Goal: Task Accomplishment & Management: Manage account settings

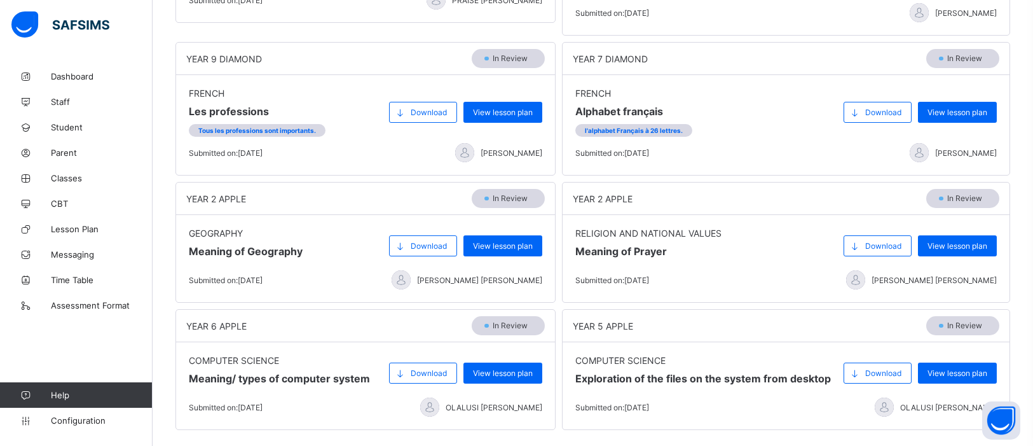
scroll to position [466, 0]
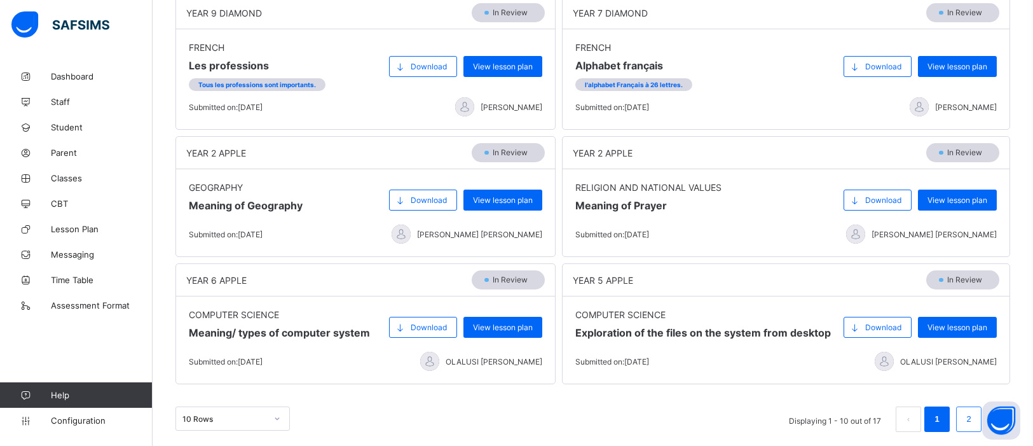
click at [969, 413] on link "2" at bounding box center [969, 419] width 12 height 17
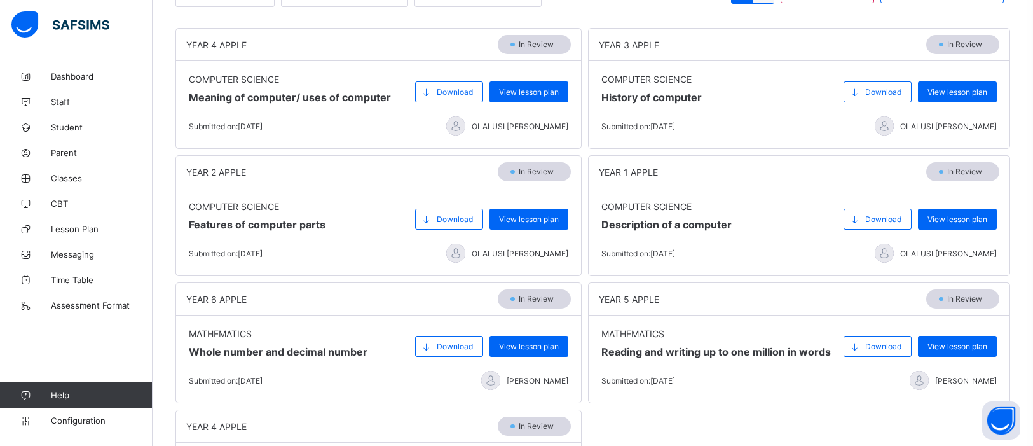
scroll to position [314, 0]
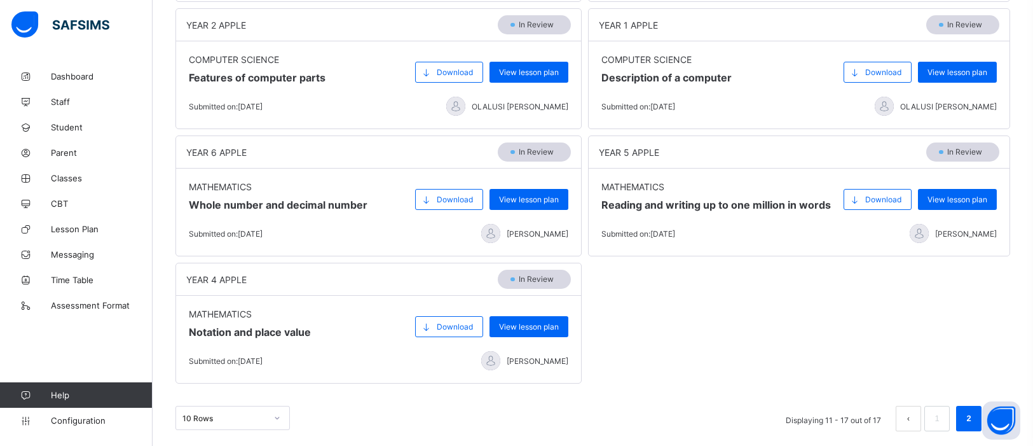
click at [290, 422] on div "10 Rows Displaying 11 - 17 out of 17 1 2" at bounding box center [593, 418] width 835 height 25
click at [279, 420] on div "10 Rows" at bounding box center [233, 418] width 114 height 24
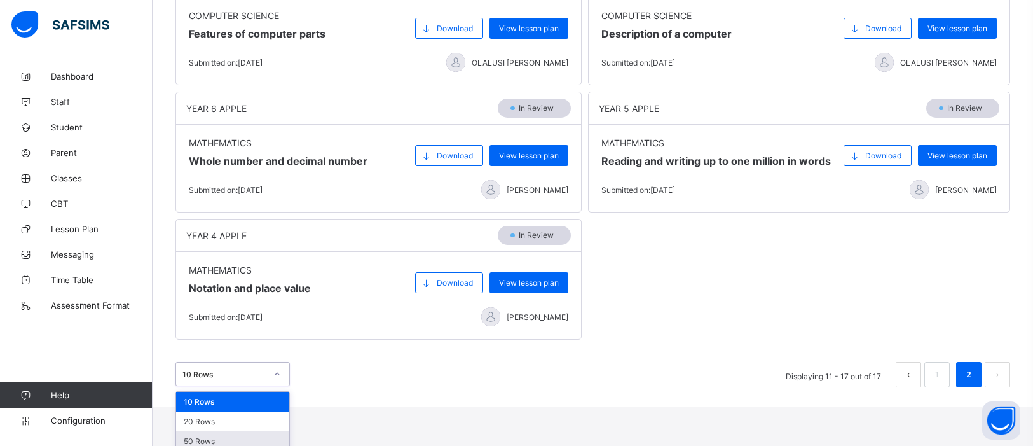
click at [245, 432] on div "50 Rows" at bounding box center [232, 441] width 113 height 20
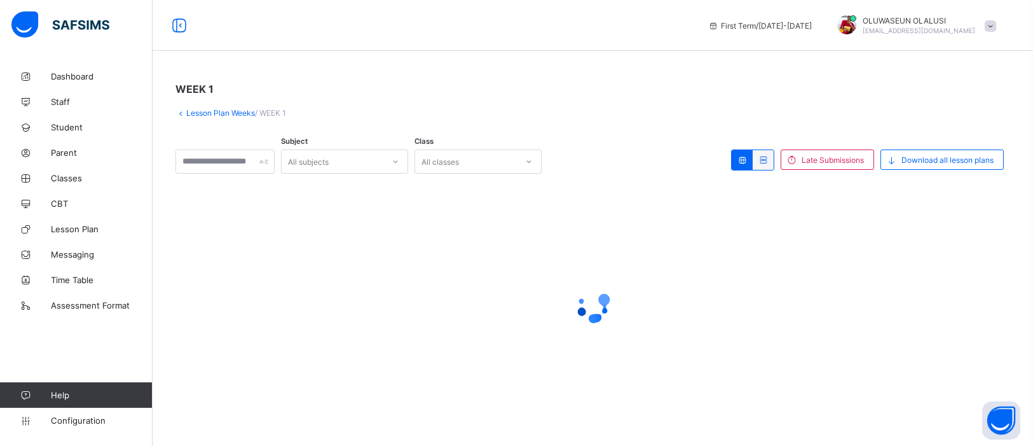
scroll to position [0, 0]
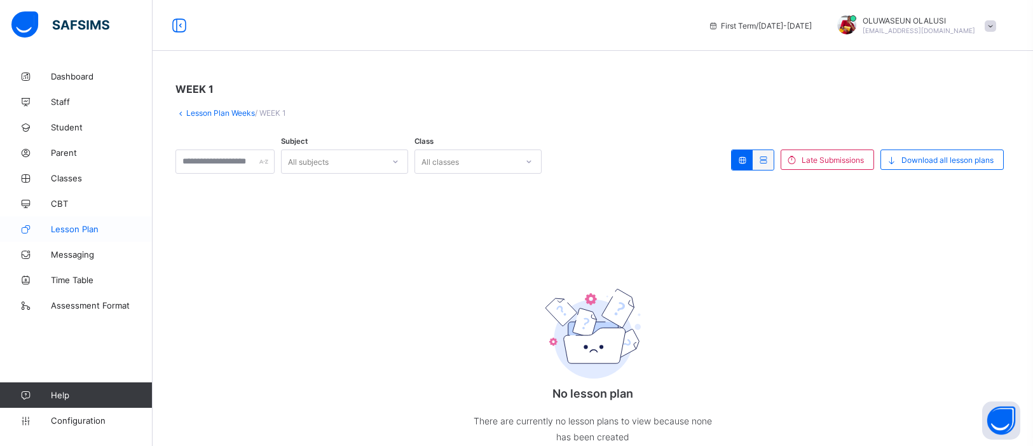
click at [63, 225] on span "Lesson Plan" at bounding box center [102, 229] width 102 height 10
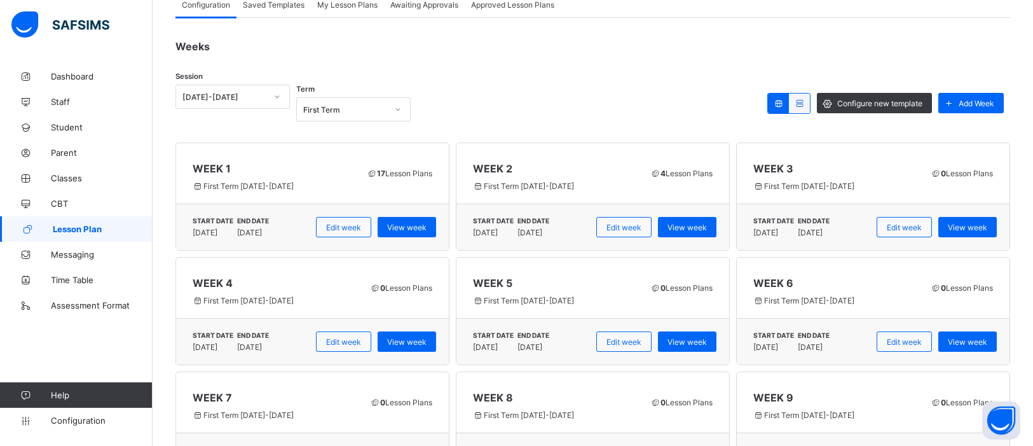
scroll to position [90, 0]
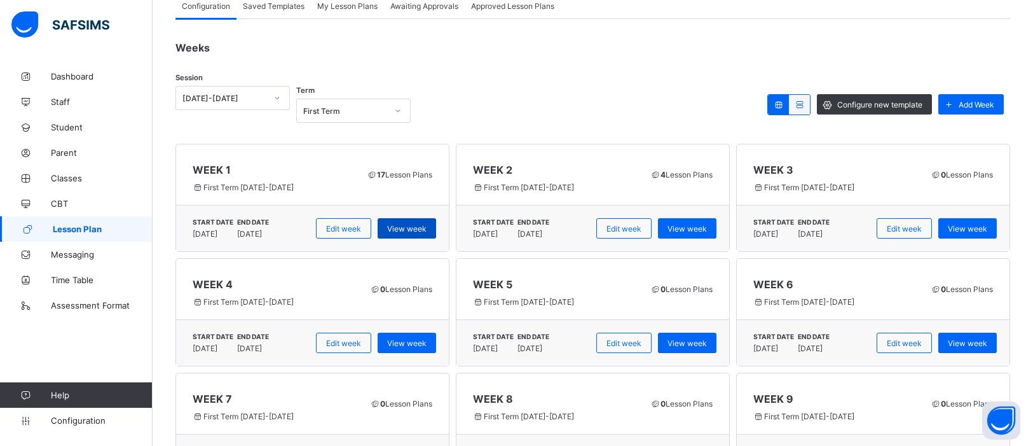
click at [400, 224] on span "View week" at bounding box center [406, 229] width 39 height 10
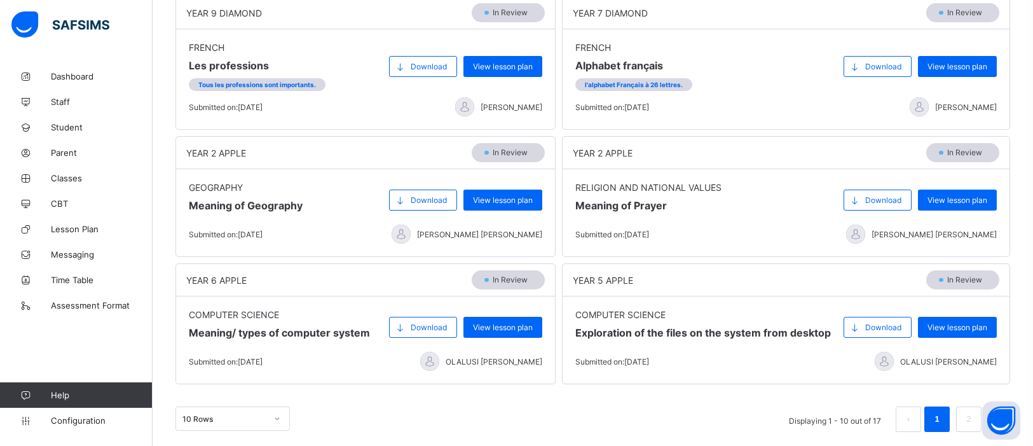
scroll to position [509, 0]
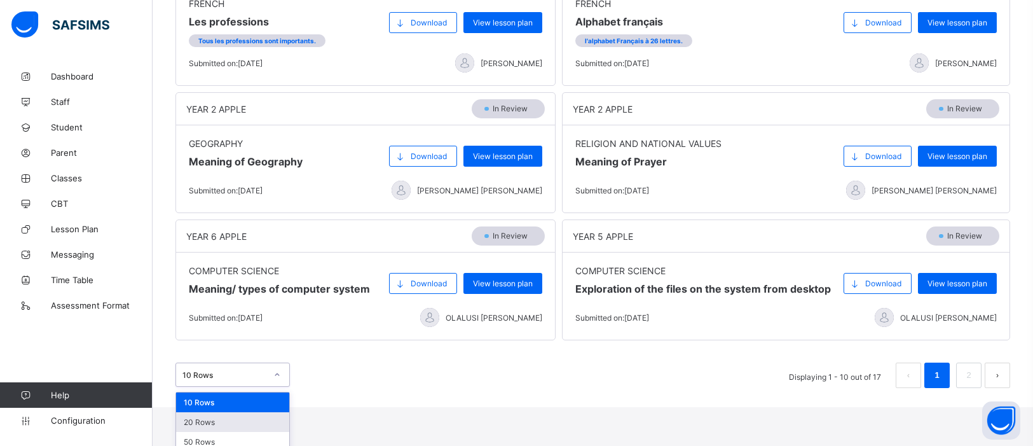
click at [275, 387] on div "option 20 Rows focused, 2 of 3. 3 results available. Use Up and Down to choose …" at bounding box center [233, 375] width 114 height 24
click at [256, 432] on div "50 Rows" at bounding box center [232, 442] width 113 height 20
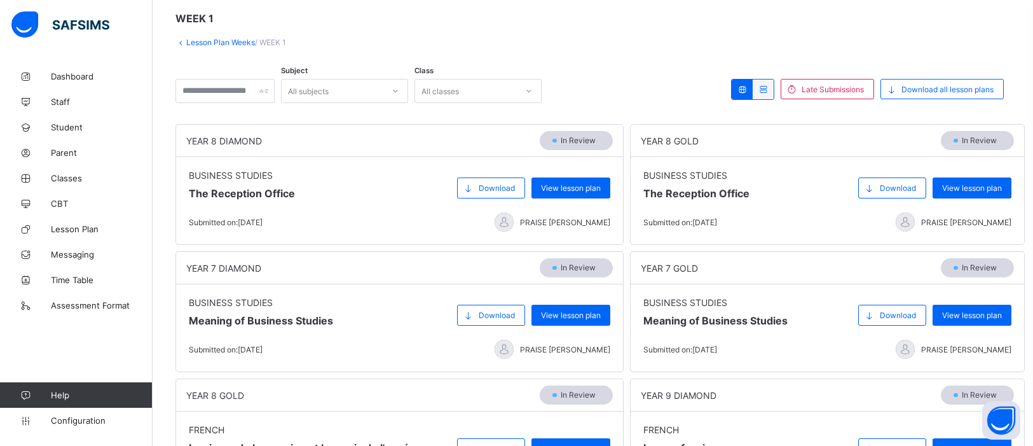
scroll to position [0, 0]
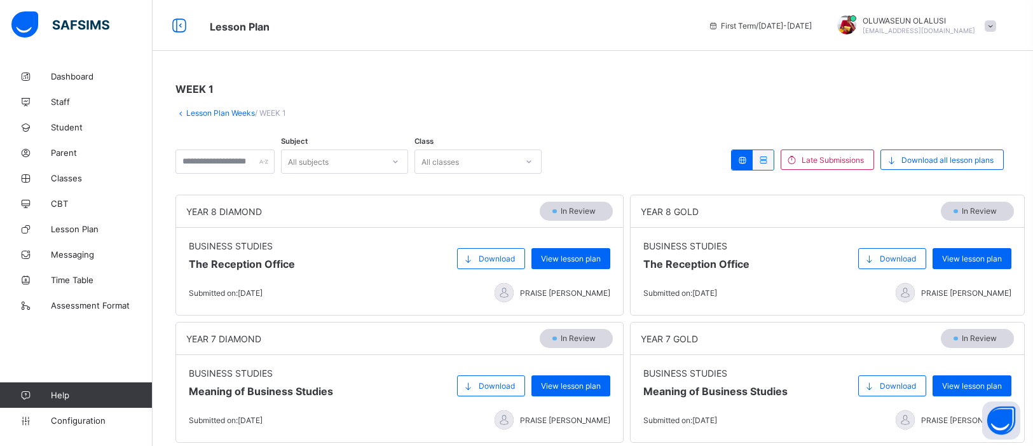
click at [305, 341] on div "YEAR 7 DIAMOND" at bounding box center [352, 338] width 333 height 11
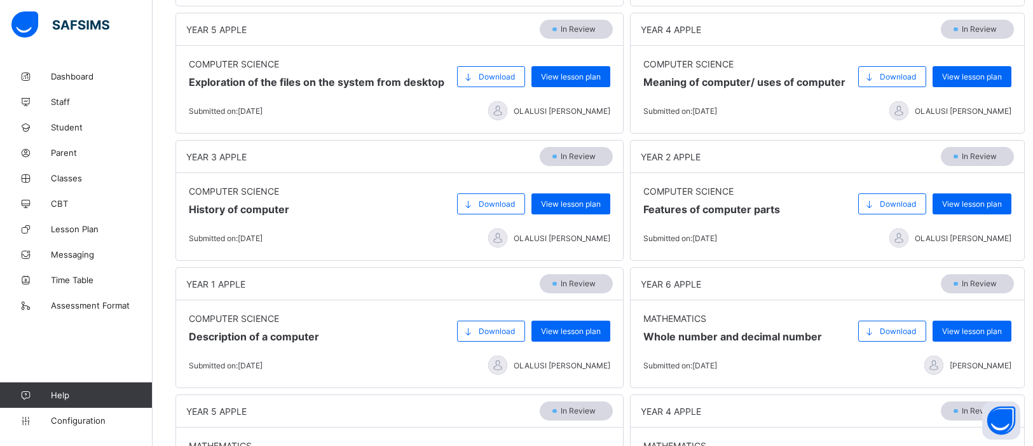
scroll to position [972, 0]
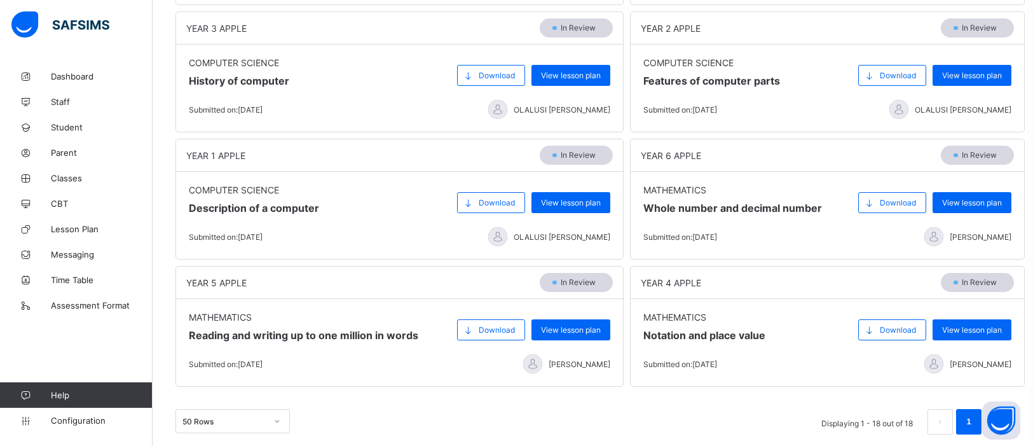
click at [275, 414] on div "50 Rows" at bounding box center [233, 421] width 114 height 24
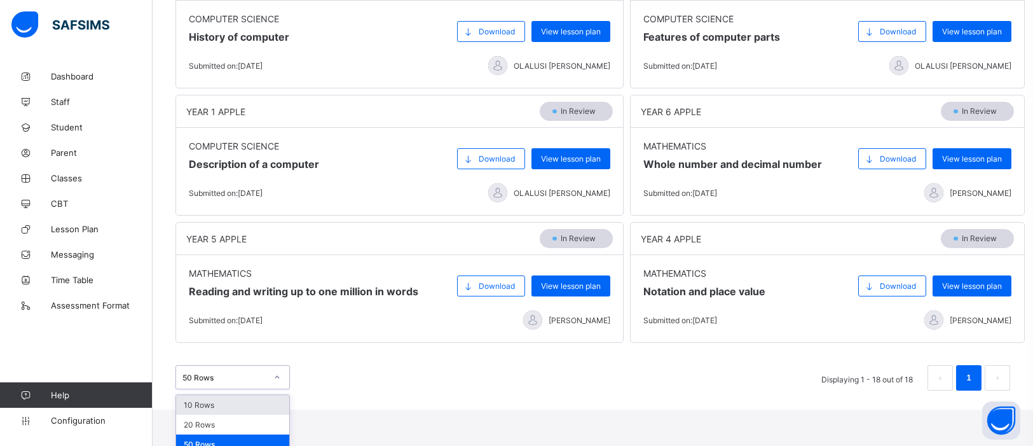
click at [230, 396] on div "10 Rows" at bounding box center [232, 405] width 113 height 20
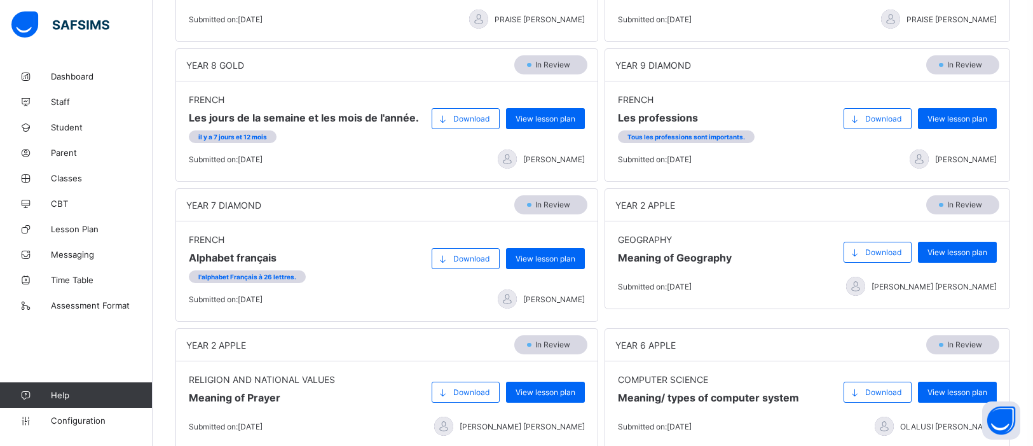
scroll to position [466, 0]
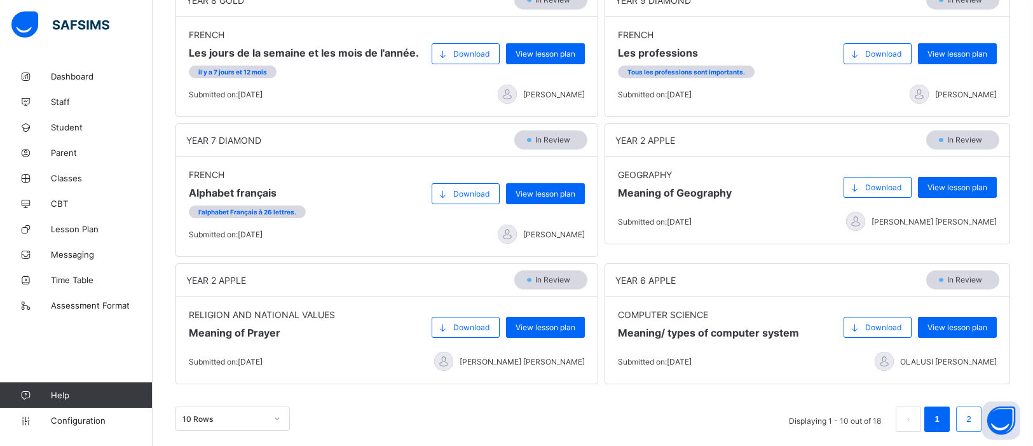
click at [967, 417] on link "2" at bounding box center [969, 419] width 12 height 17
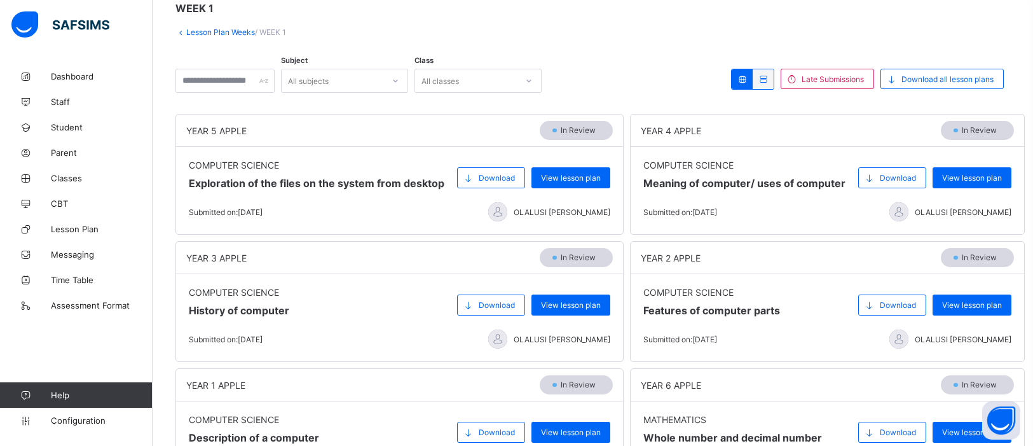
scroll to position [0, 0]
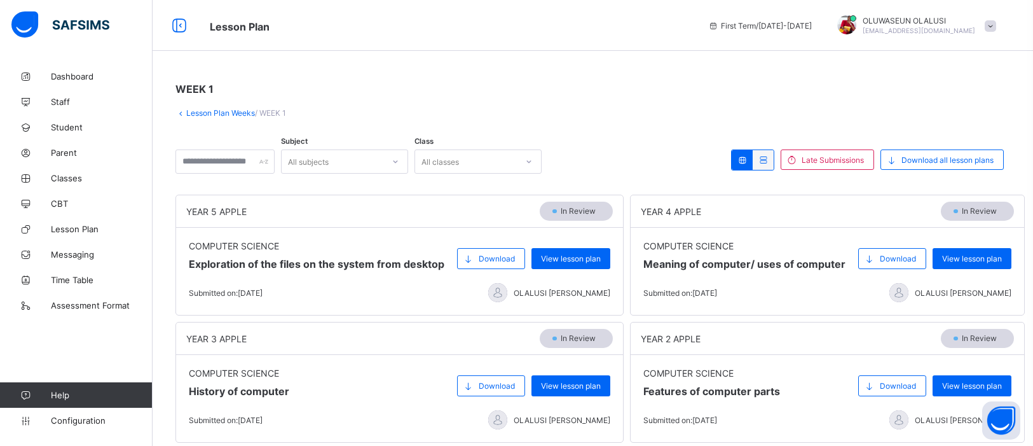
click at [186, 109] on link "Lesson Plan Weeks" at bounding box center [220, 113] width 69 height 10
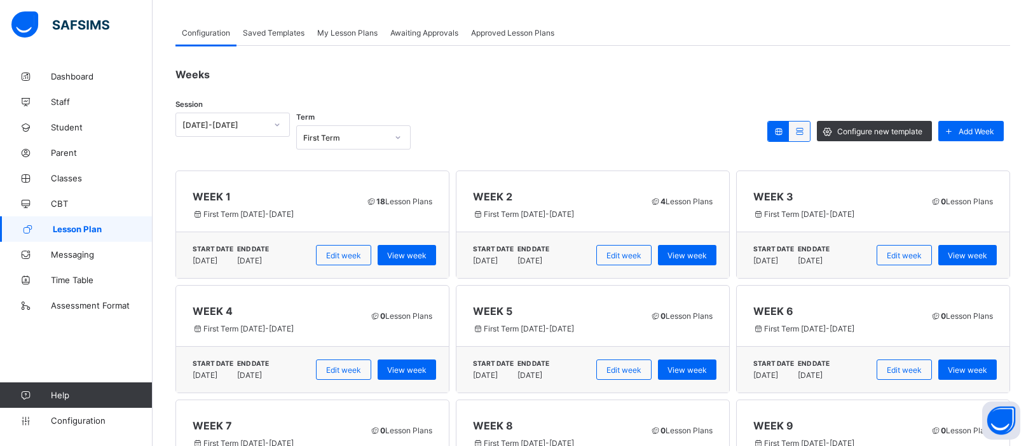
scroll to position [64, 0]
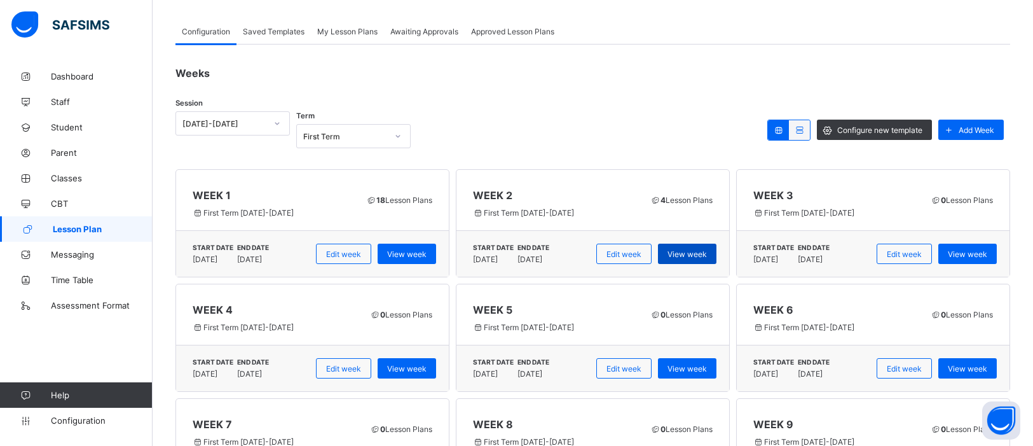
click at [686, 258] on div "View week" at bounding box center [687, 254] width 59 height 20
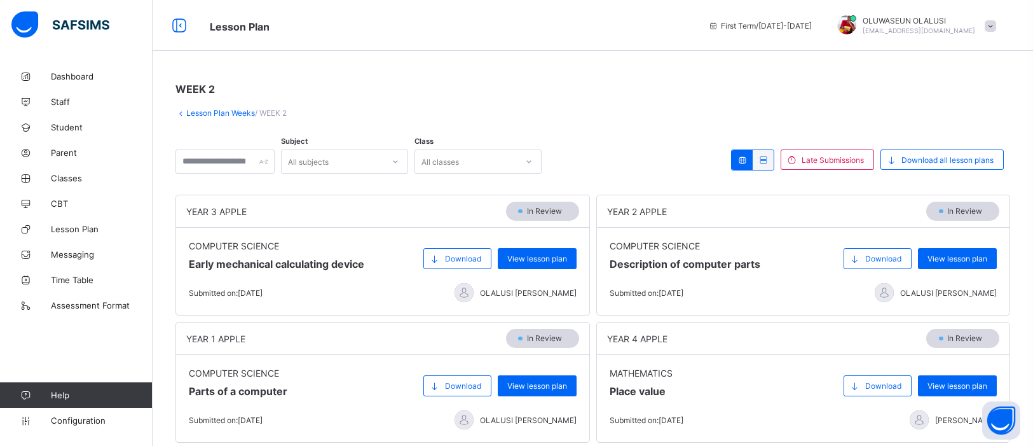
click at [406, 134] on div "WEEK 2 Lesson Plan Weeks / WEEK 2 Subject All subjects Class All classes Late S…" at bounding box center [593, 287] width 881 height 446
click at [84, 425] on span "Configuration" at bounding box center [101, 420] width 101 height 10
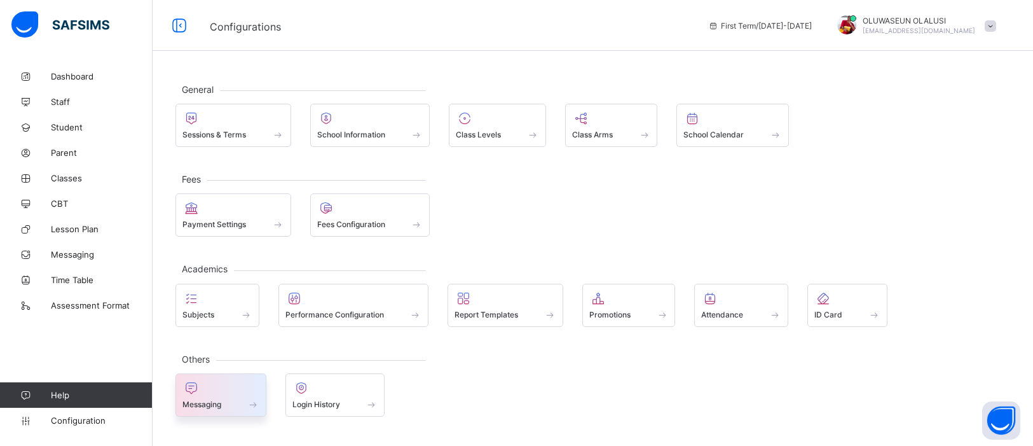
click at [219, 393] on div at bounding box center [221, 387] width 77 height 15
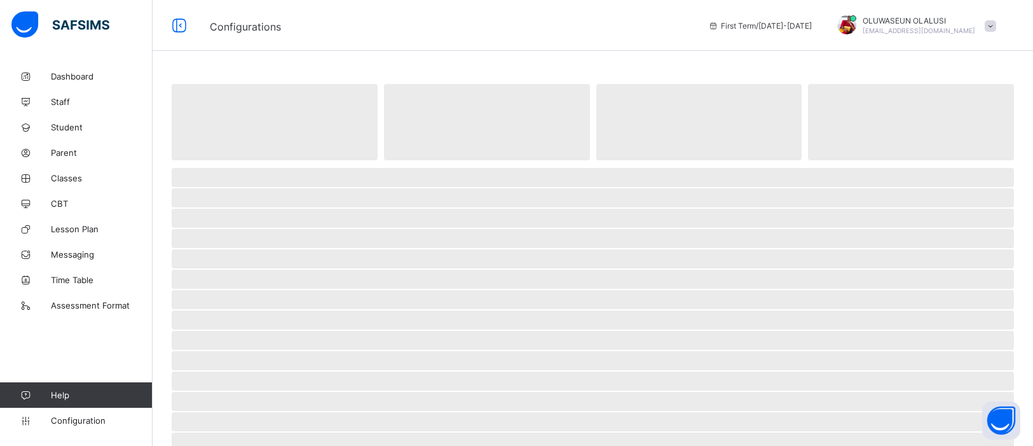
click at [219, 393] on span "‌" at bounding box center [593, 401] width 843 height 19
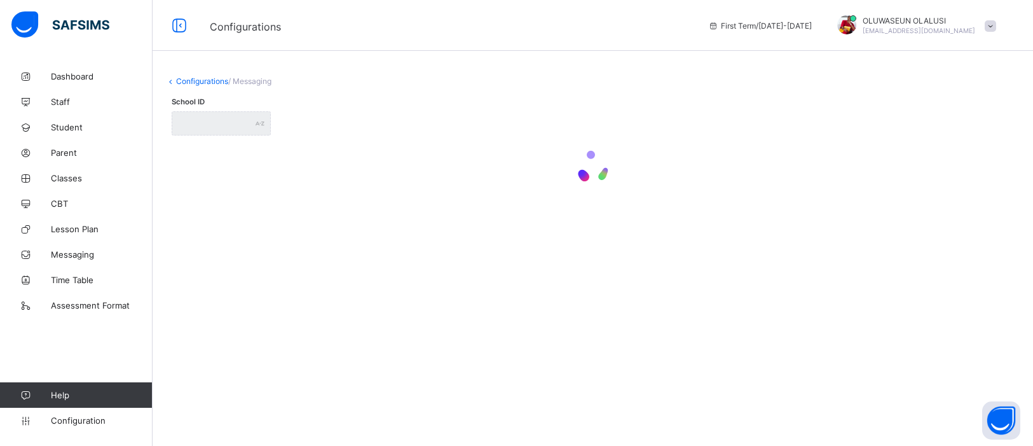
type input "**********"
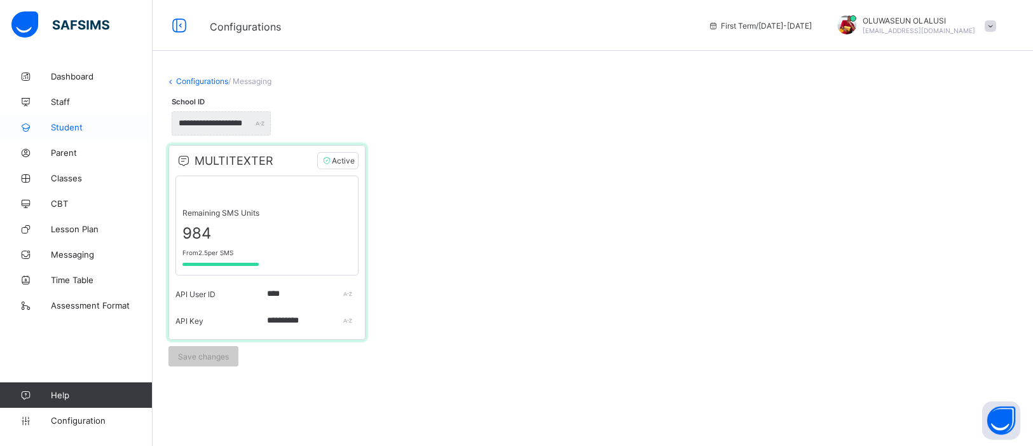
click at [68, 127] on span "Student" at bounding box center [102, 127] width 102 height 10
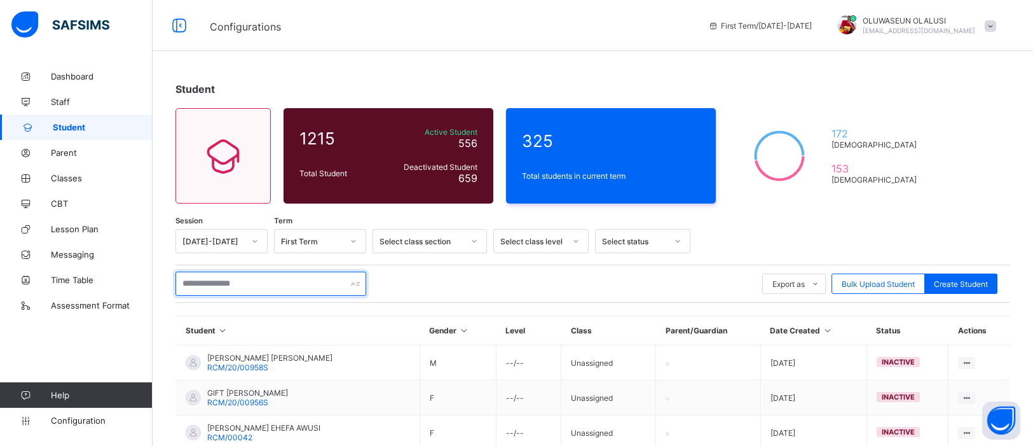
click at [261, 280] on input "text" at bounding box center [271, 284] width 191 height 24
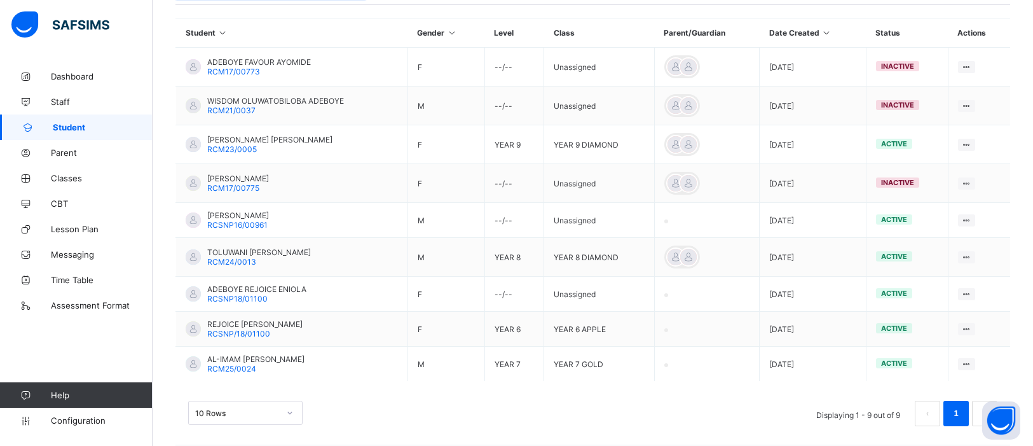
scroll to position [310, 0]
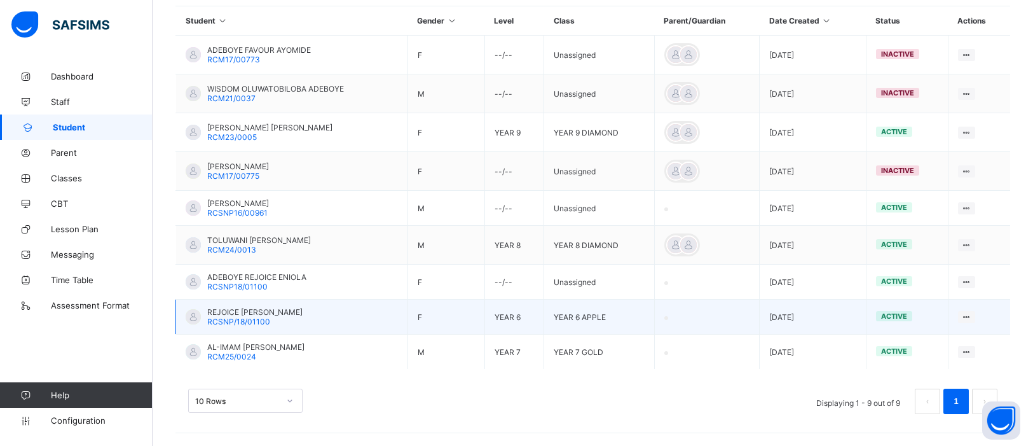
type input "**********"
click at [601, 315] on td "YEAR 6 APPLE" at bounding box center [599, 317] width 110 height 35
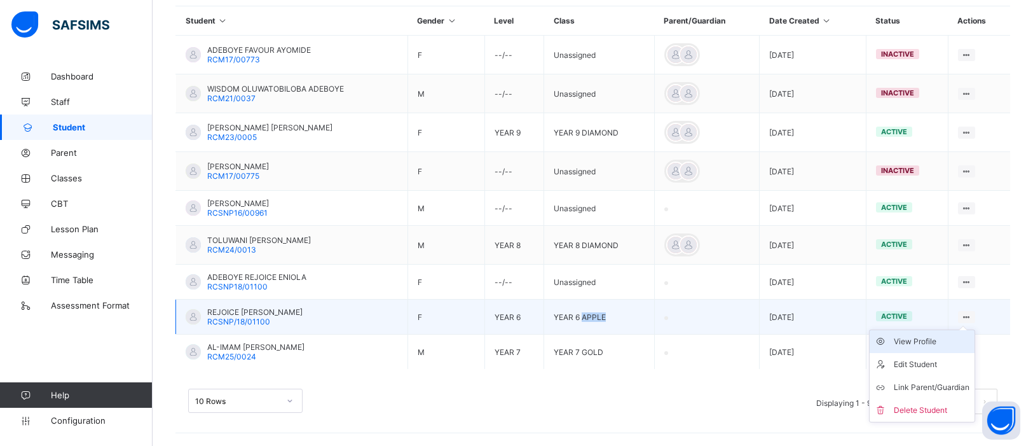
click at [941, 342] on div "View Profile" at bounding box center [932, 341] width 76 height 13
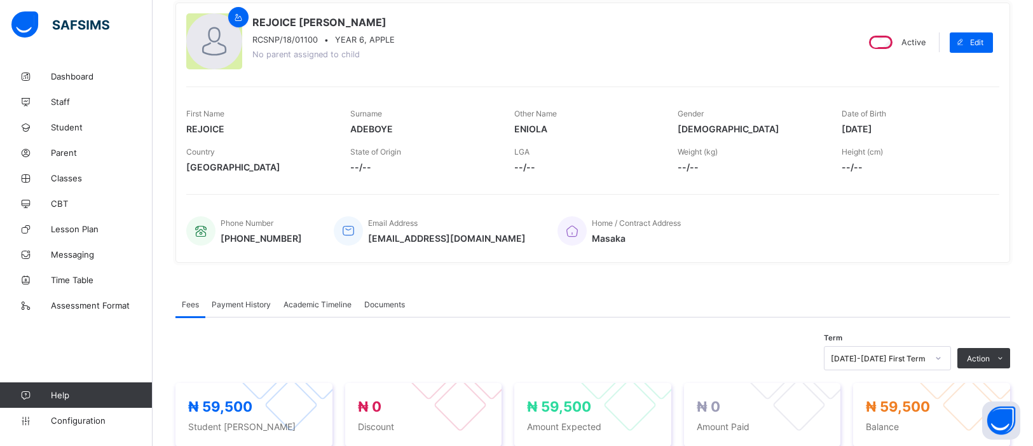
scroll to position [104, 0]
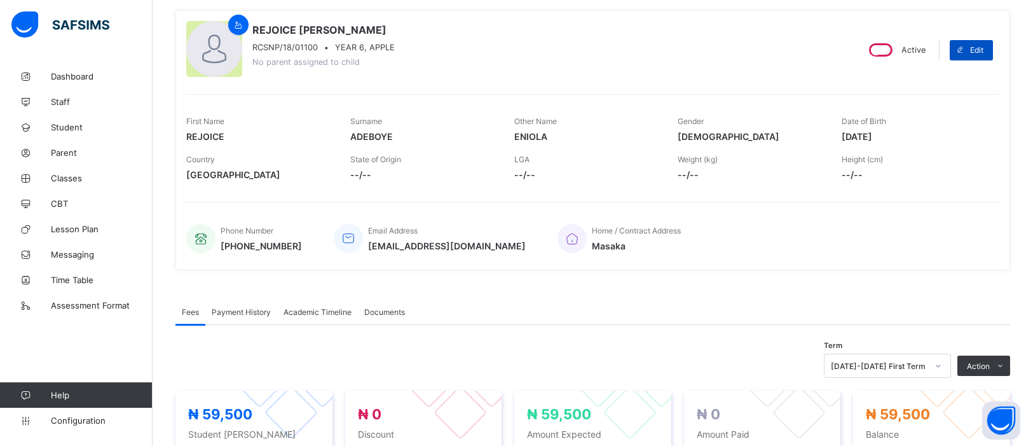
click at [977, 48] on span "Edit" at bounding box center [976, 50] width 13 height 10
select select "**"
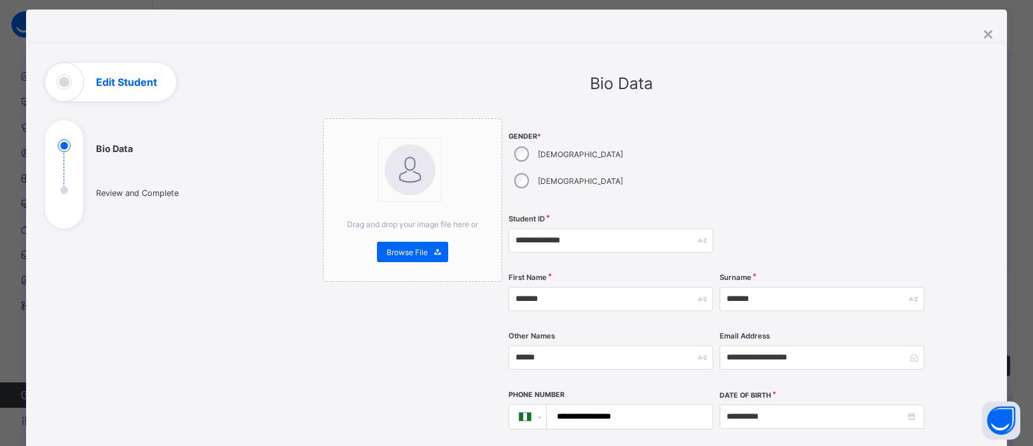
scroll to position [0, 0]
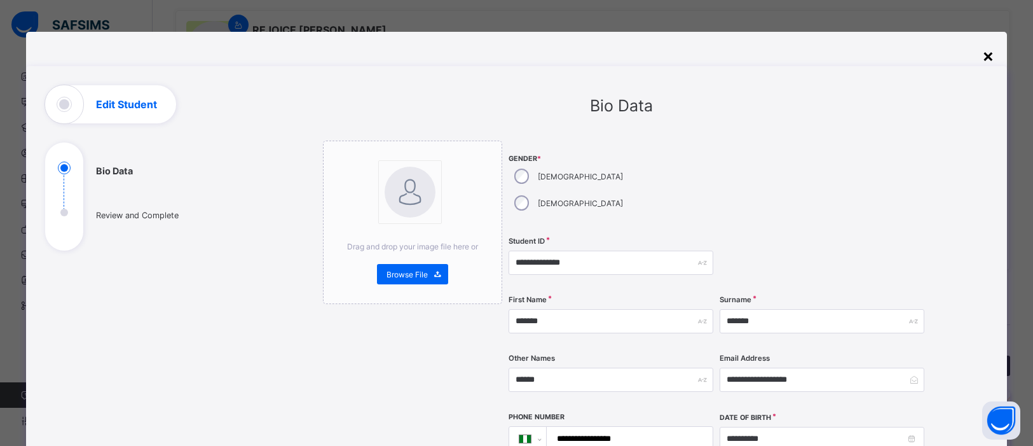
click at [990, 53] on div "×" at bounding box center [989, 56] width 12 height 22
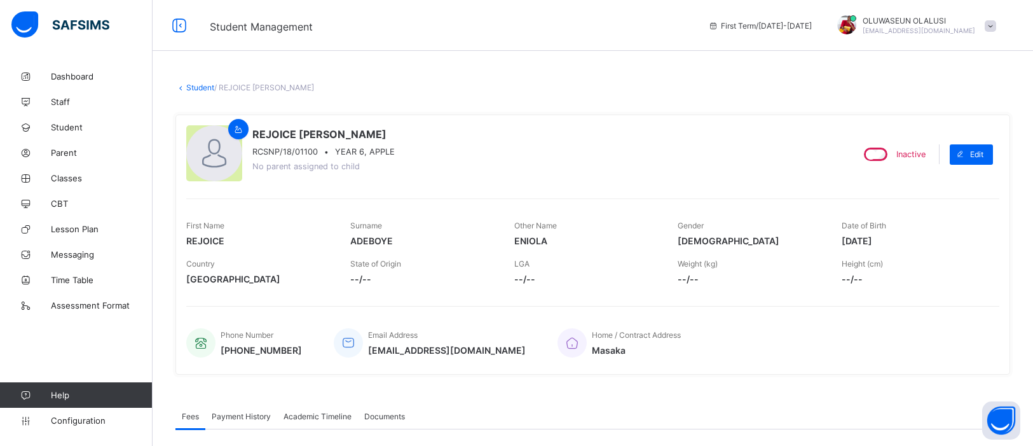
click at [186, 89] on link "Student" at bounding box center [200, 88] width 28 height 10
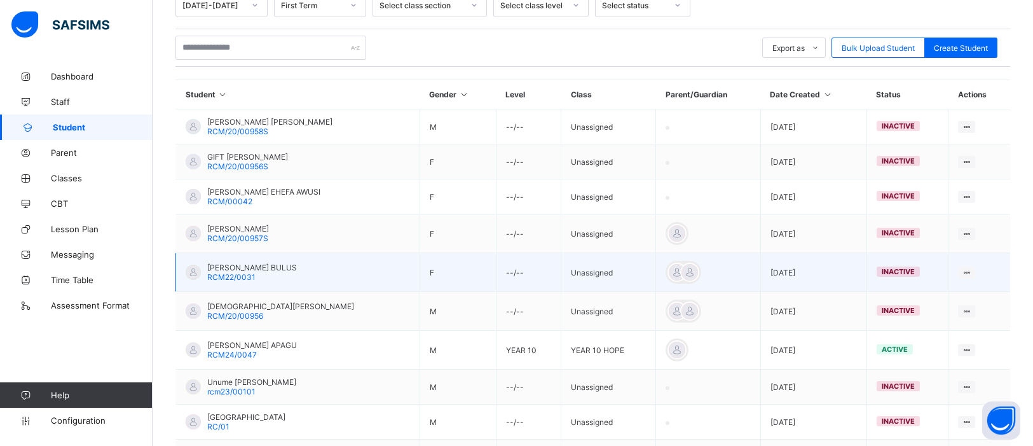
scroll to position [240, 0]
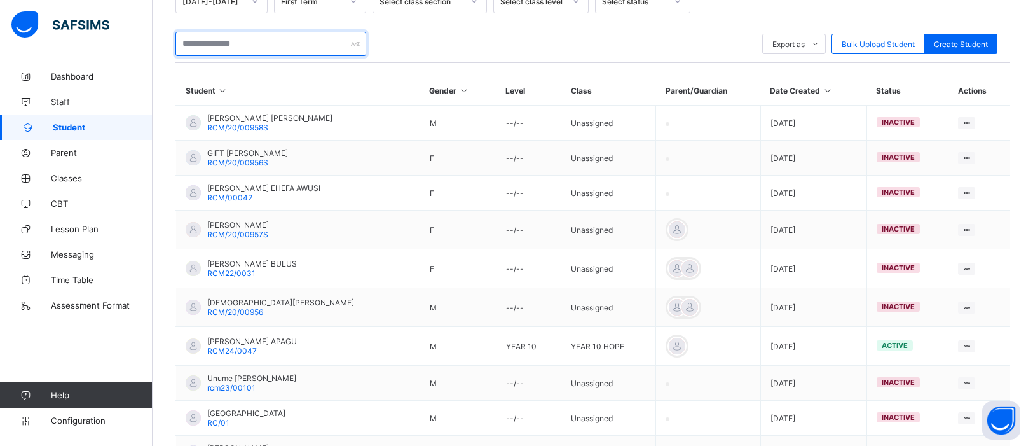
click at [264, 41] on input "text" at bounding box center [271, 44] width 191 height 24
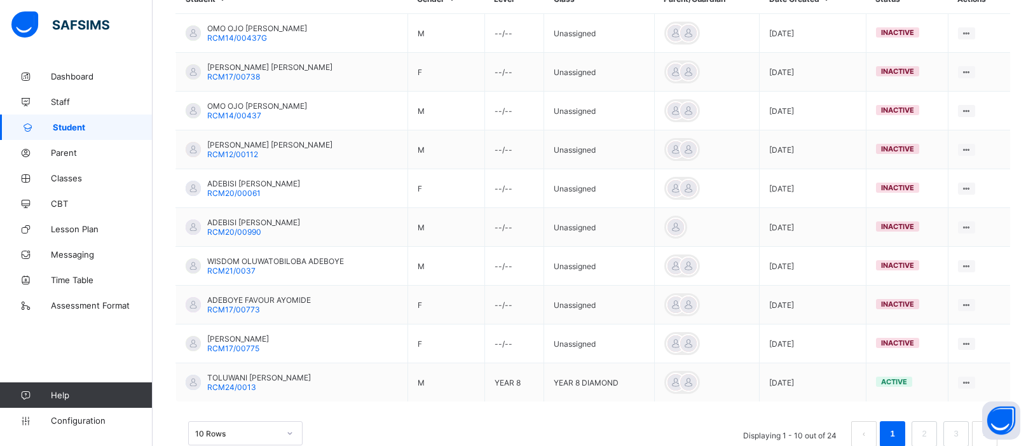
scroll to position [366, 0]
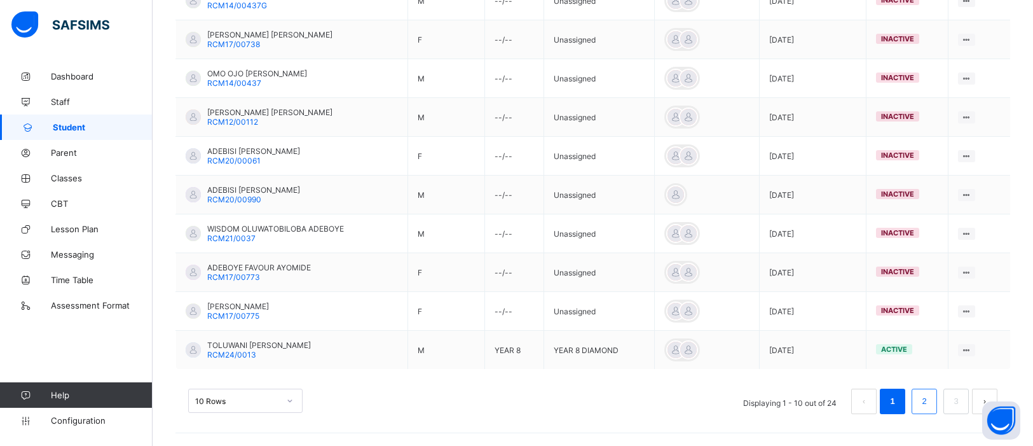
click at [925, 402] on link "2" at bounding box center [924, 401] width 12 height 17
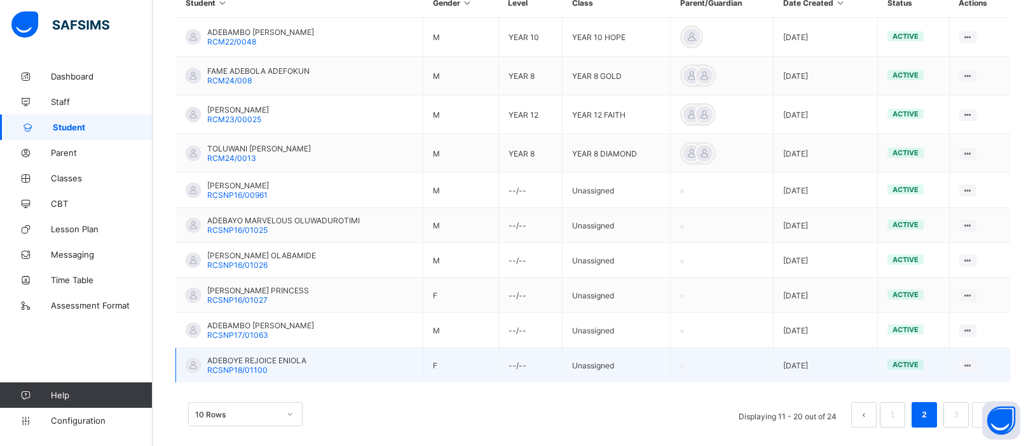
scroll to position [341, 0]
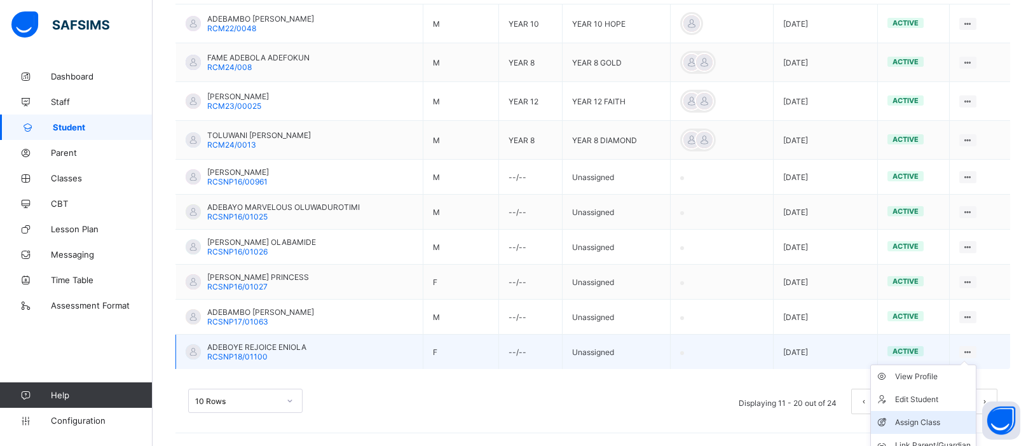
click at [929, 417] on div "Assign Class" at bounding box center [933, 422] width 76 height 13
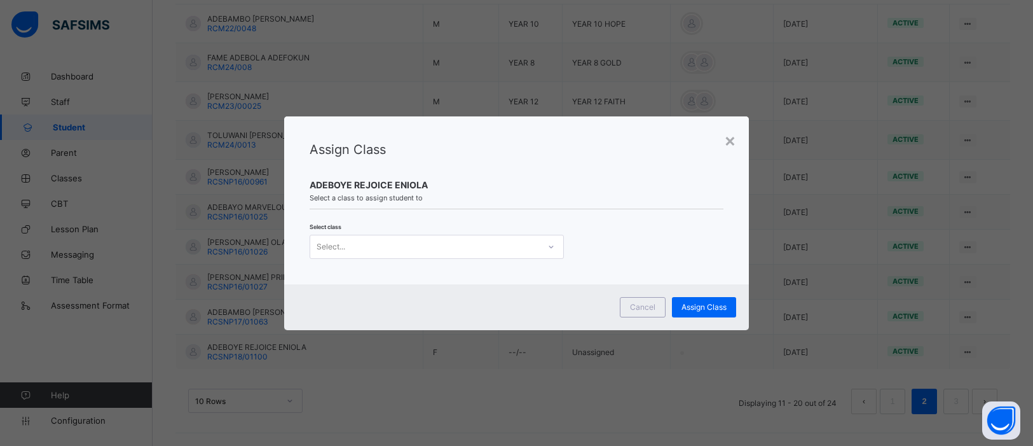
click at [552, 249] on icon at bounding box center [552, 246] width 8 height 13
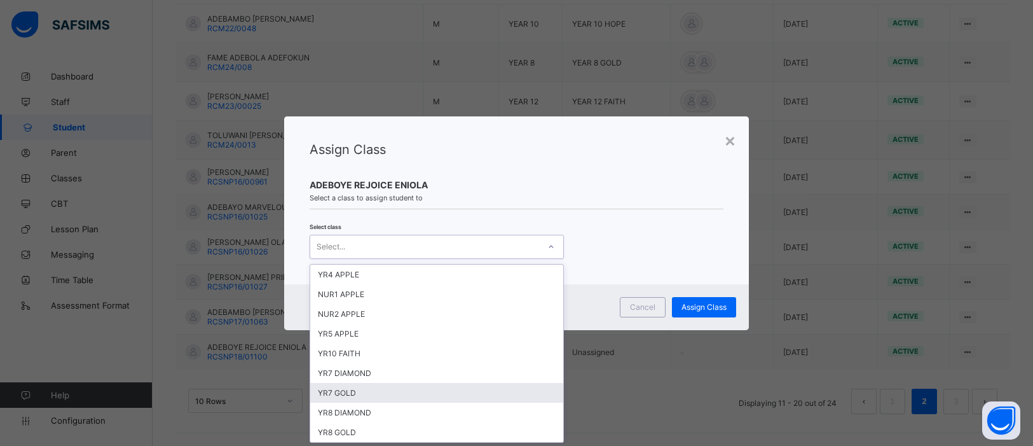
click at [470, 392] on div "YR7 GOLD" at bounding box center [436, 393] width 253 height 20
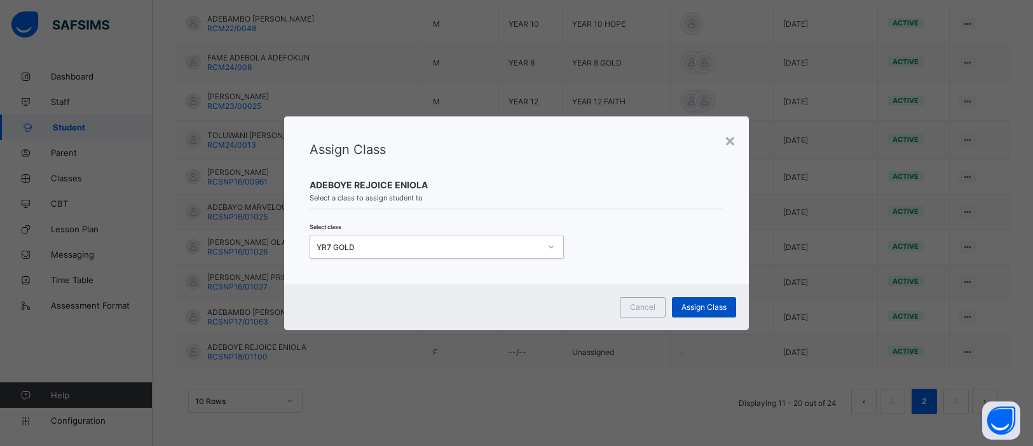
click at [706, 304] on span "Assign Class" at bounding box center [704, 307] width 45 height 10
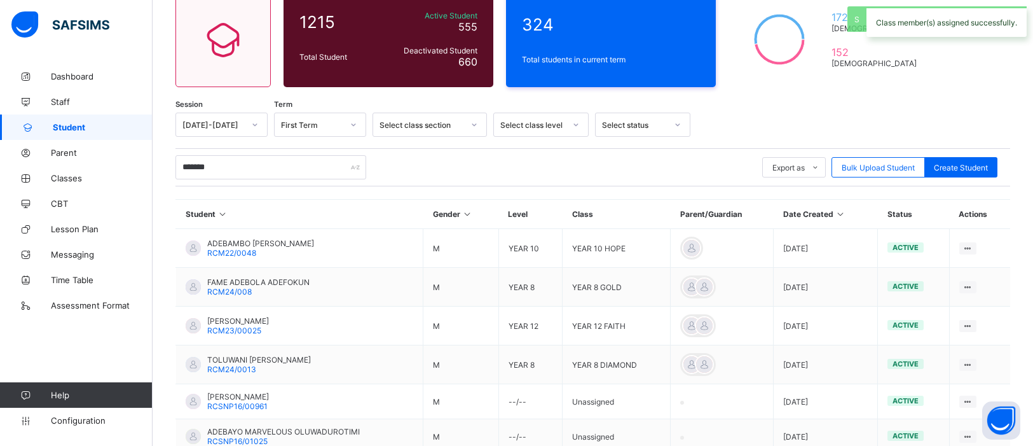
scroll to position [341, 0]
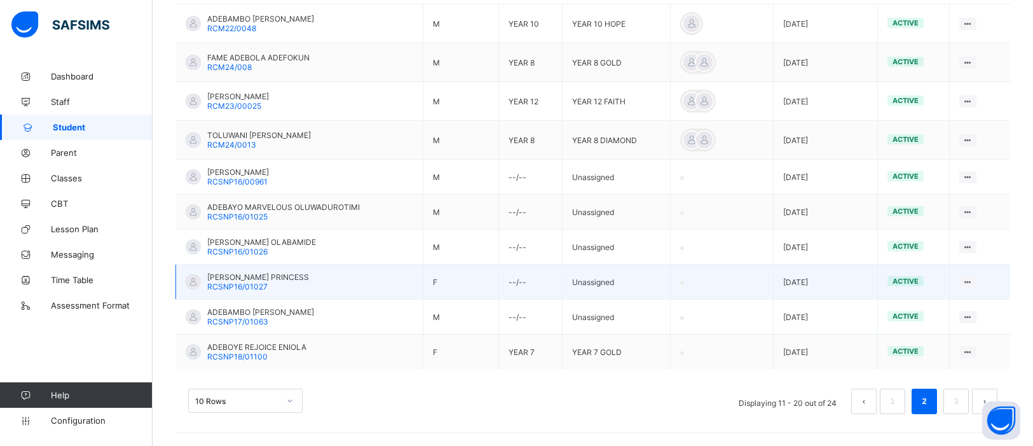
click at [541, 274] on td "--/--" at bounding box center [531, 282] width 64 height 35
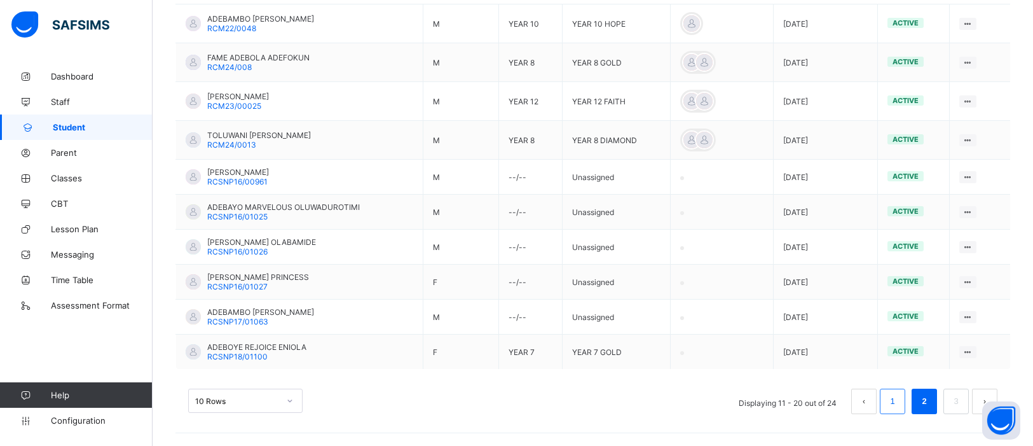
click at [888, 401] on link "1" at bounding box center [893, 401] width 12 height 17
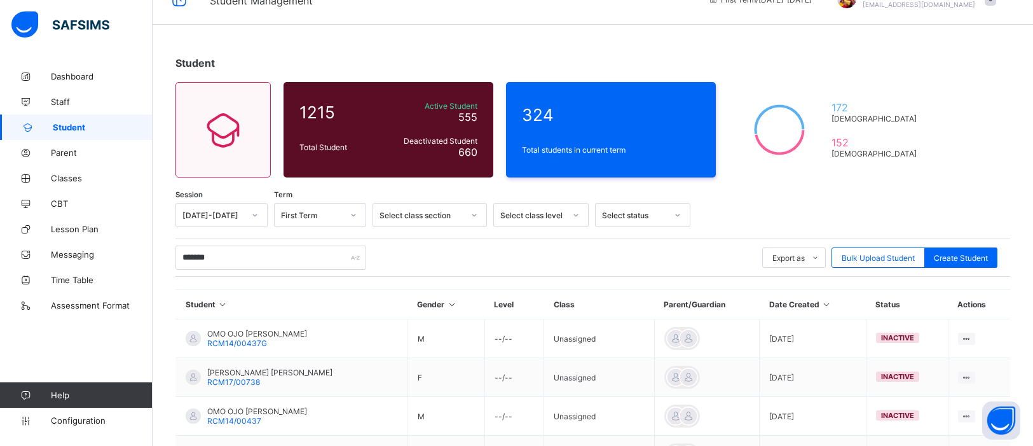
scroll to position [24, 0]
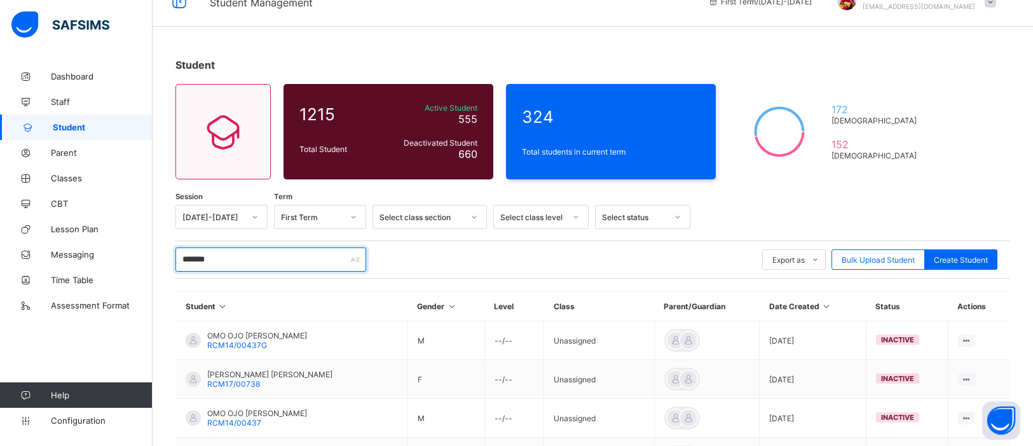
click at [233, 265] on input "*******" at bounding box center [271, 259] width 191 height 24
type input "*"
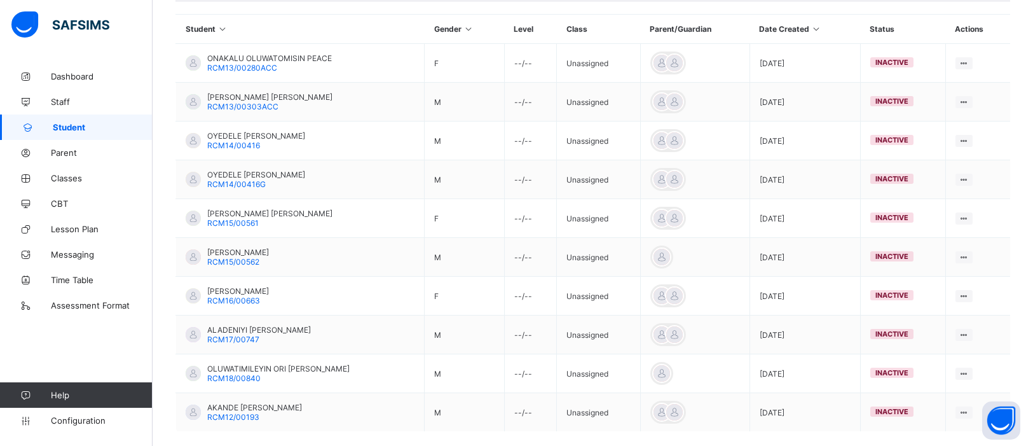
scroll to position [366, 0]
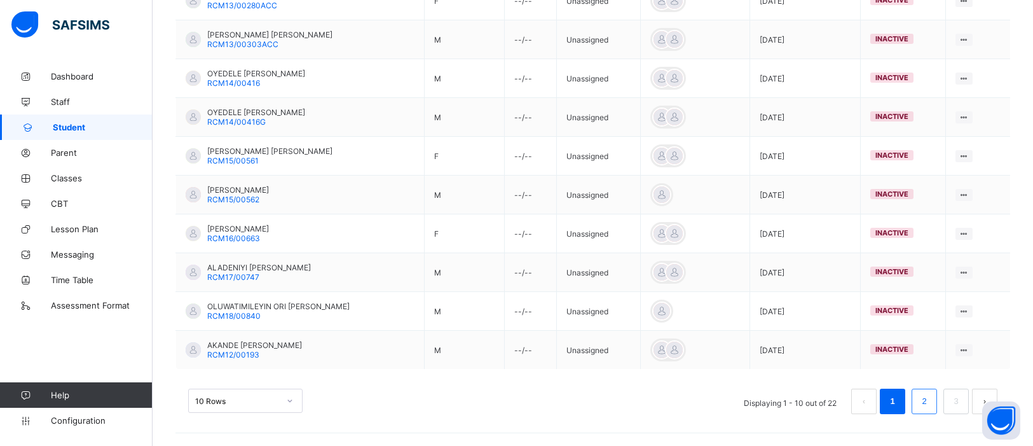
click at [922, 402] on link "2" at bounding box center [924, 401] width 12 height 17
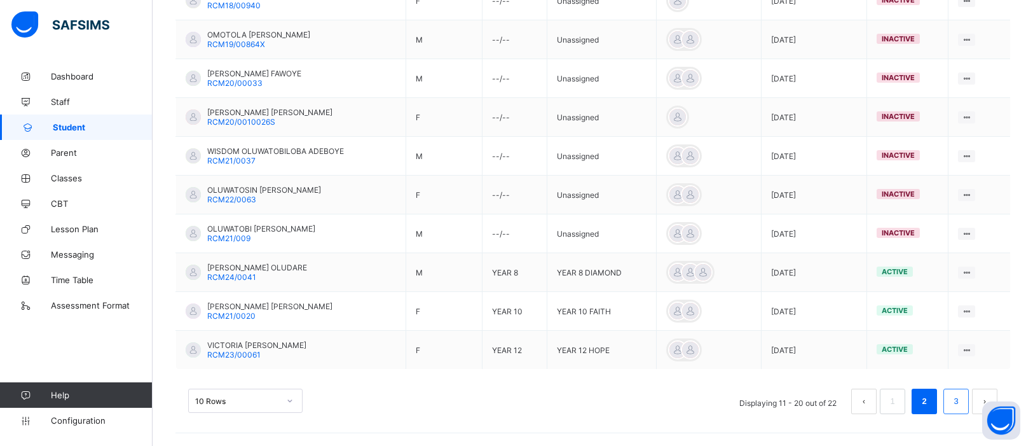
click at [955, 402] on link "3" at bounding box center [956, 401] width 12 height 17
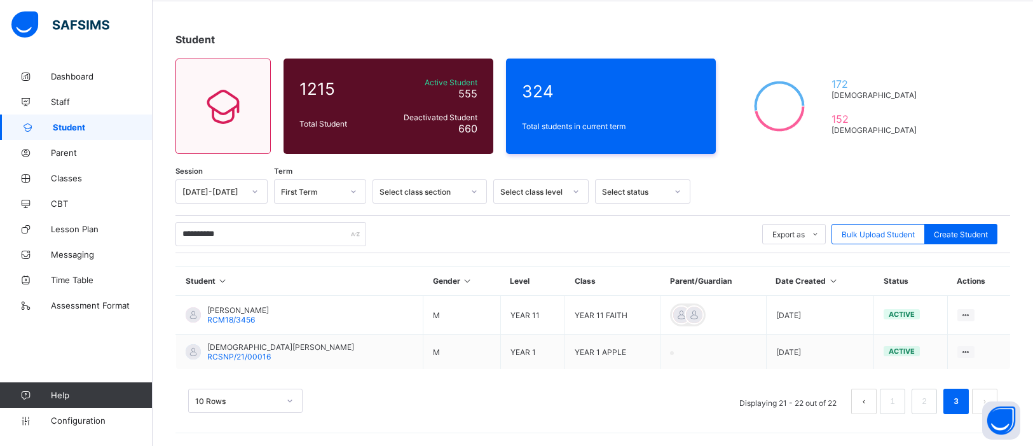
scroll to position [48, 0]
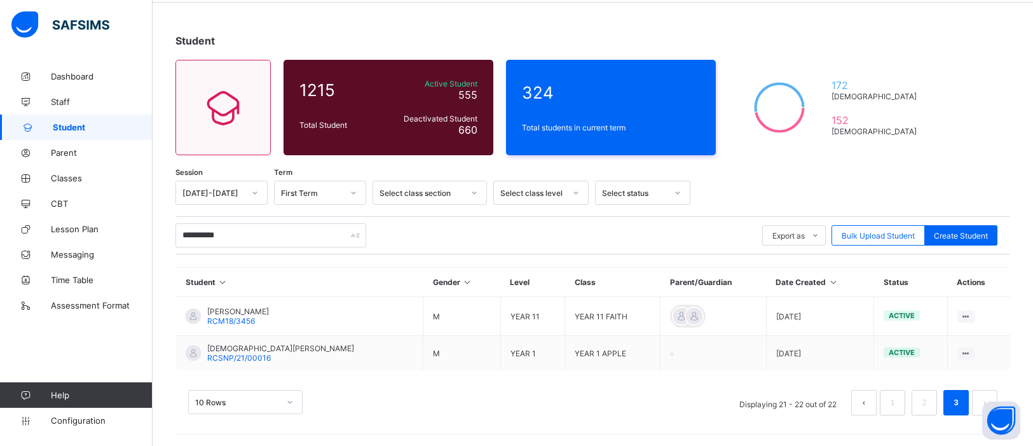
click at [522, 411] on div "10 Rows Displaying 21 - 22 out of 22 1 2 3" at bounding box center [593, 402] width 810 height 25
click at [228, 231] on input "**********" at bounding box center [271, 235] width 191 height 24
type input "*"
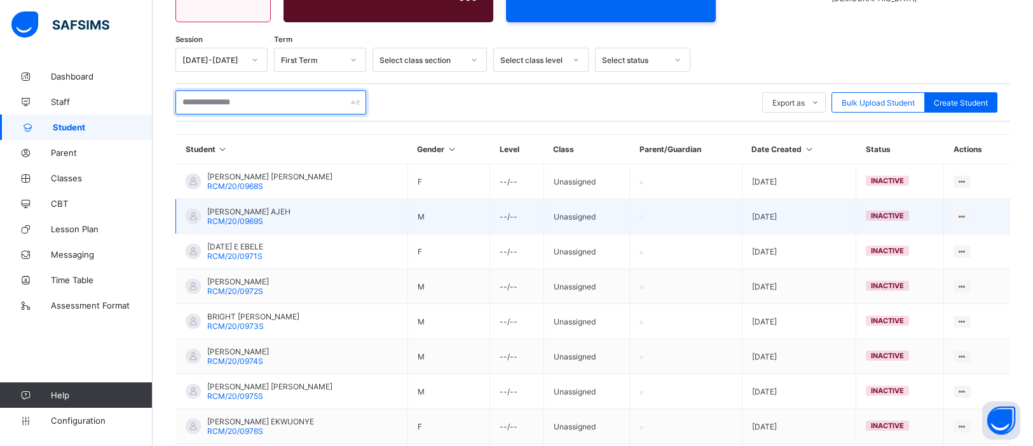
scroll to position [333, 0]
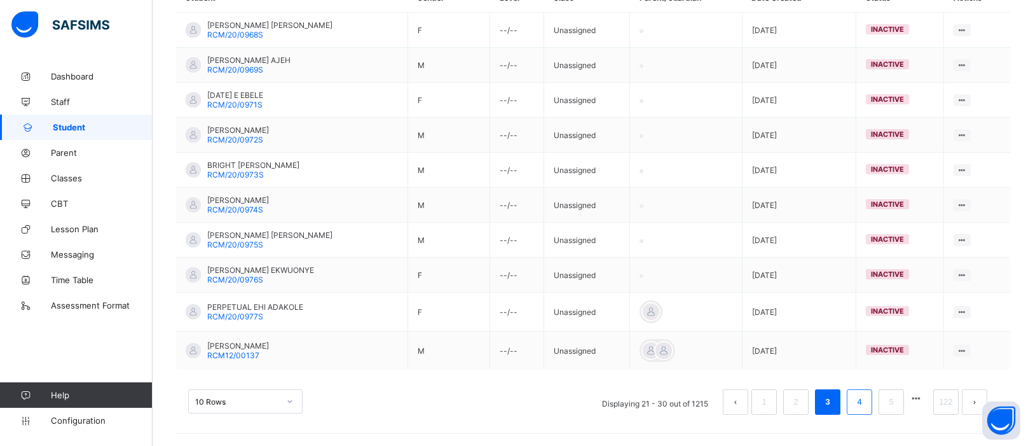
click at [868, 408] on li "4" at bounding box center [859, 401] width 25 height 25
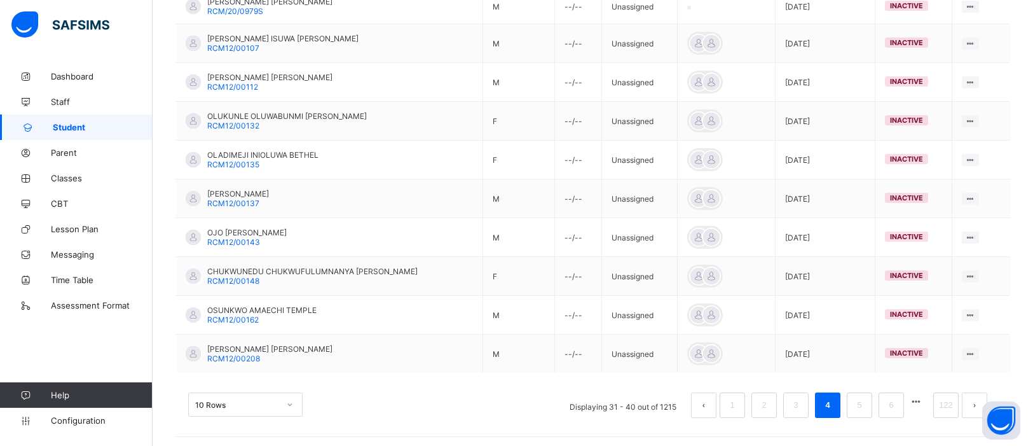
scroll to position [362, 0]
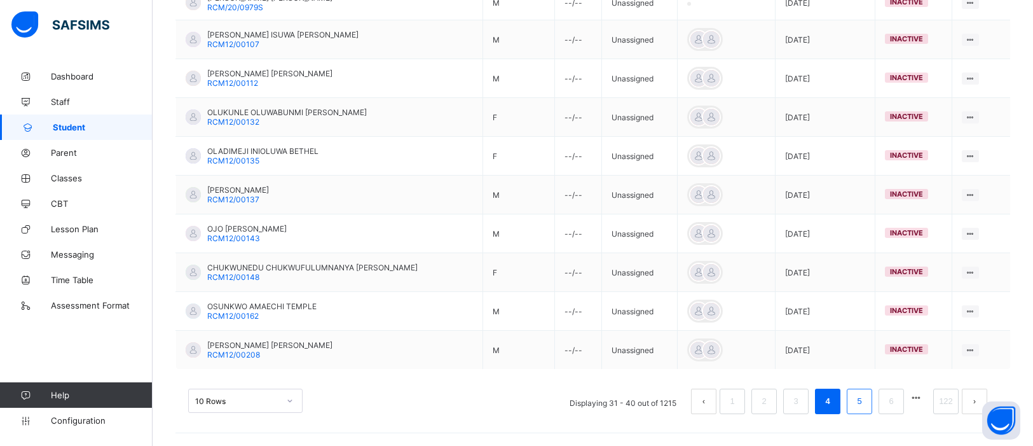
click at [859, 404] on link "5" at bounding box center [859, 401] width 12 height 17
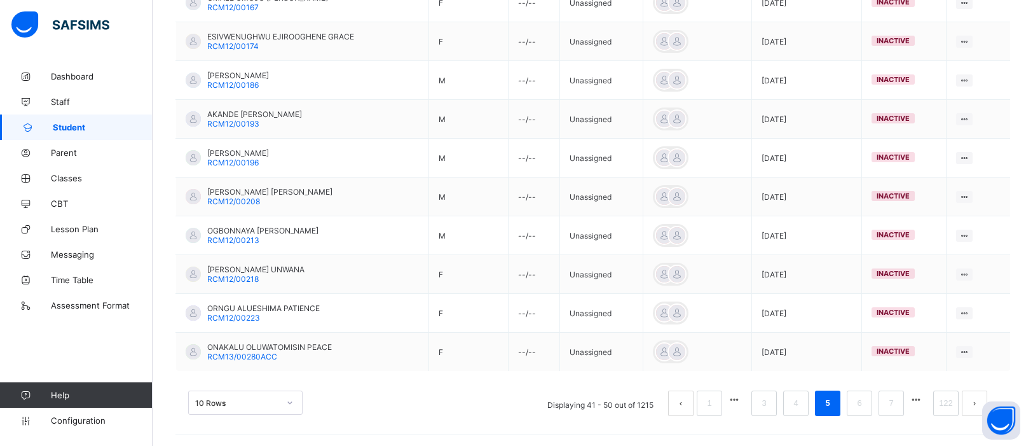
scroll to position [366, 0]
click at [857, 401] on link "6" at bounding box center [859, 401] width 12 height 17
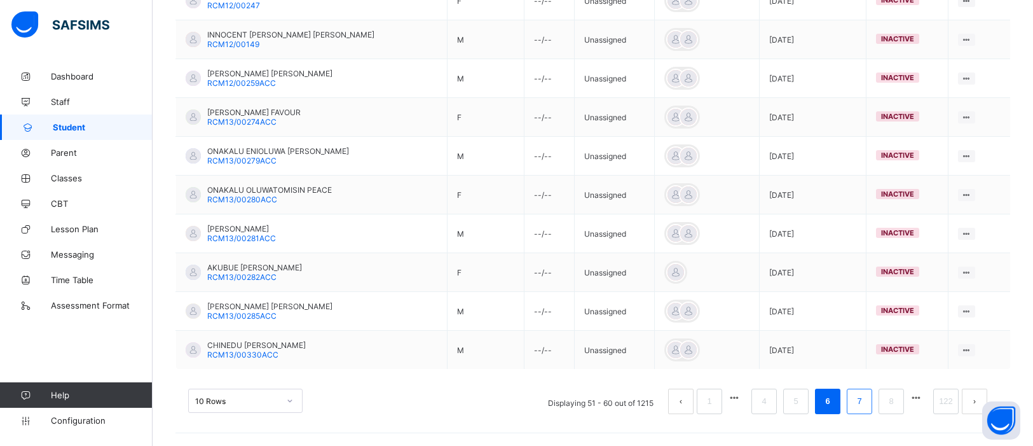
click at [866, 404] on li "7" at bounding box center [859, 401] width 25 height 25
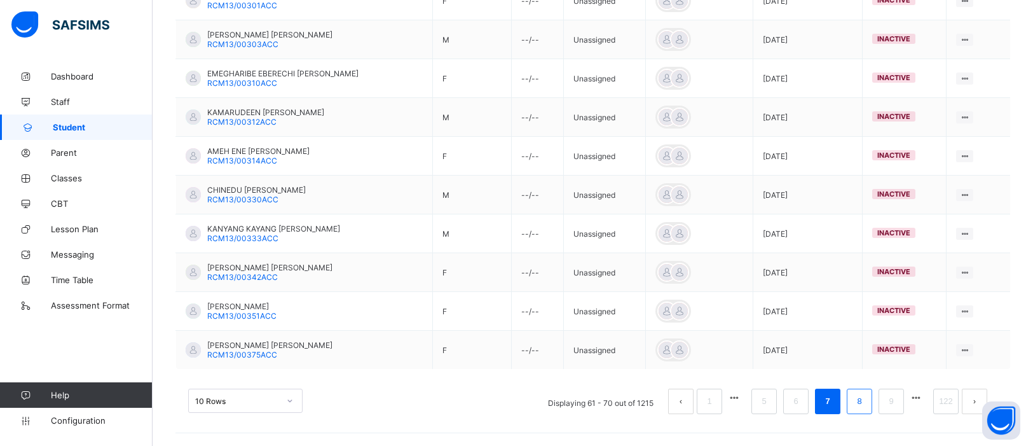
click at [859, 407] on link "8" at bounding box center [859, 401] width 12 height 17
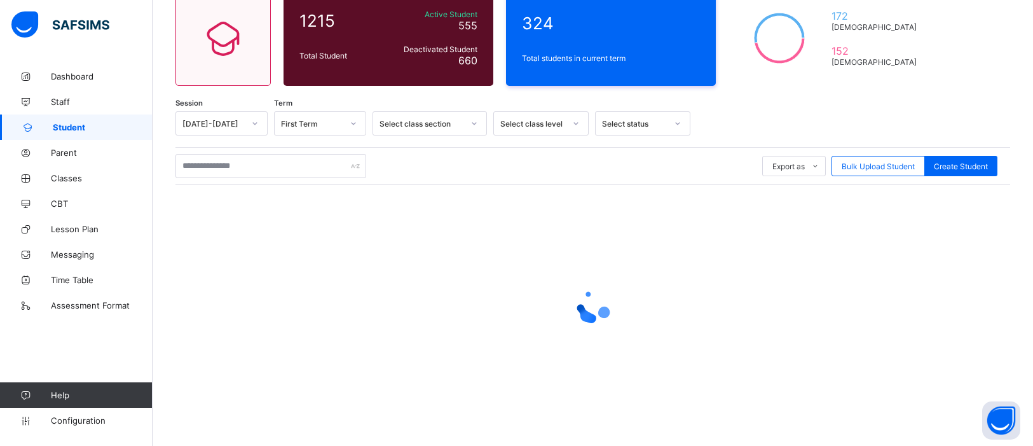
scroll to position [0, 0]
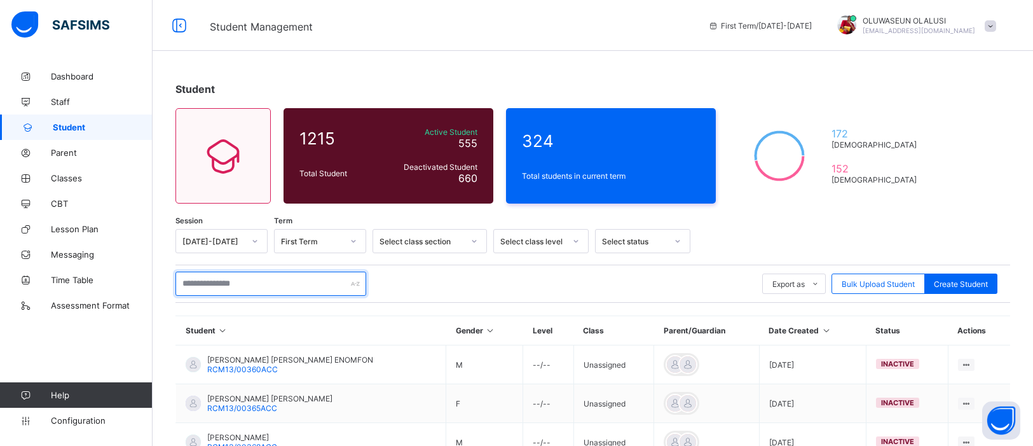
click at [326, 284] on input "text" at bounding box center [271, 284] width 191 height 24
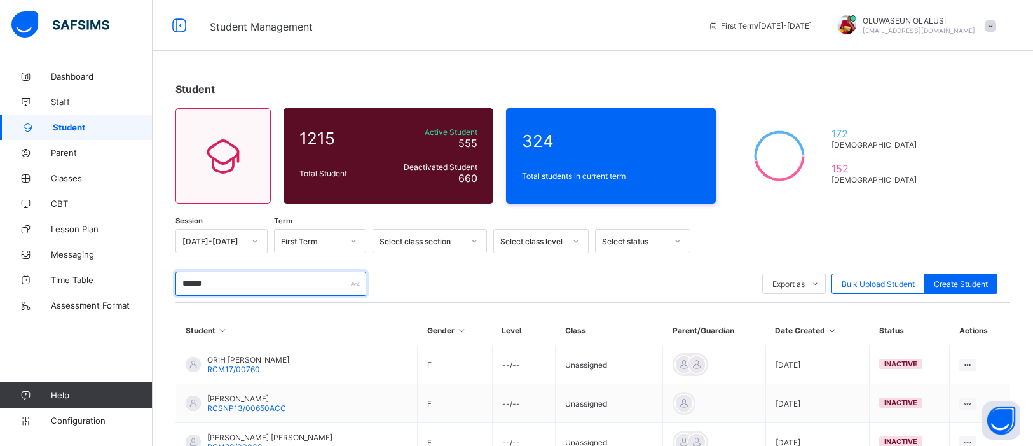
type input "*******"
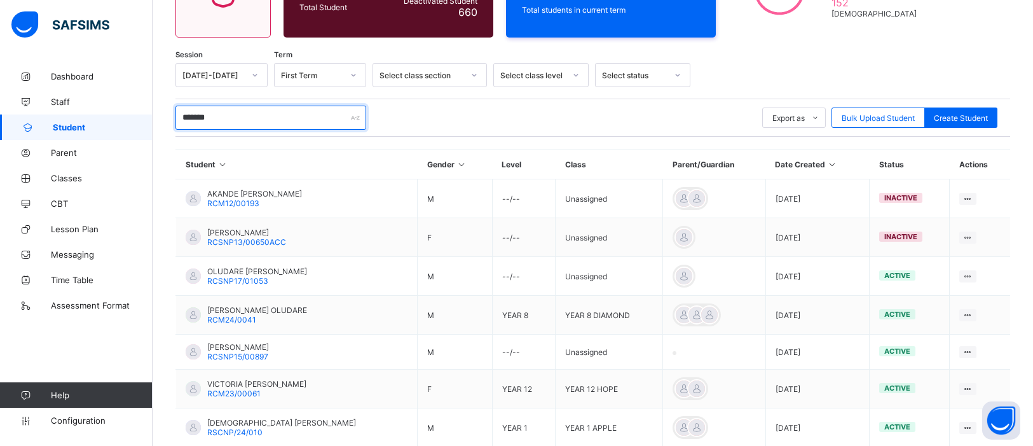
scroll to position [245, 0]
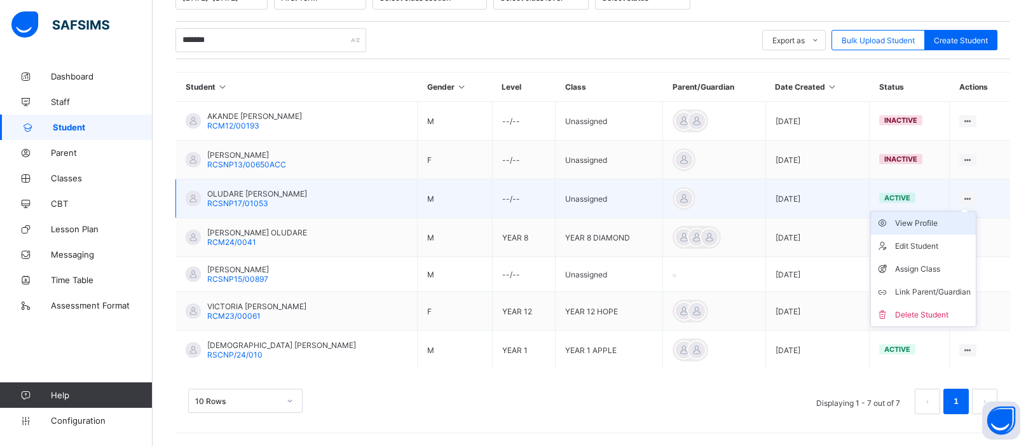
click at [932, 230] on li "View Profile" at bounding box center [923, 223] width 105 height 23
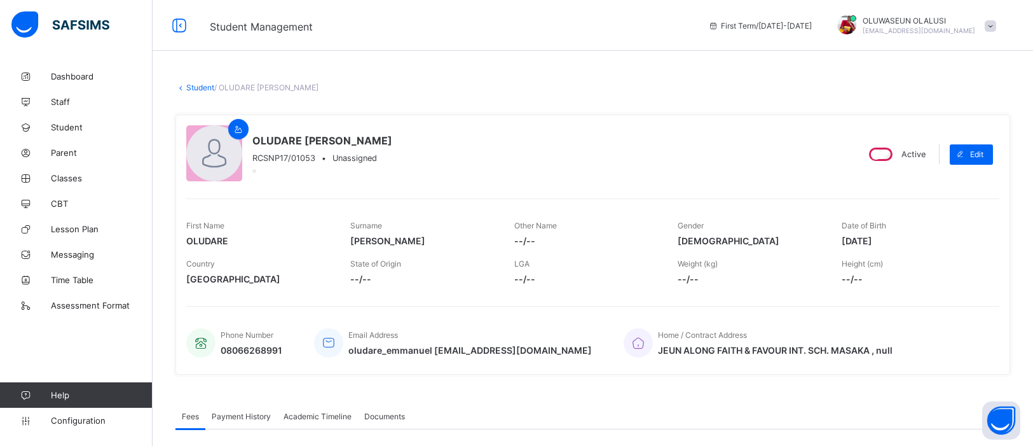
click at [196, 88] on link "Student" at bounding box center [200, 88] width 28 height 10
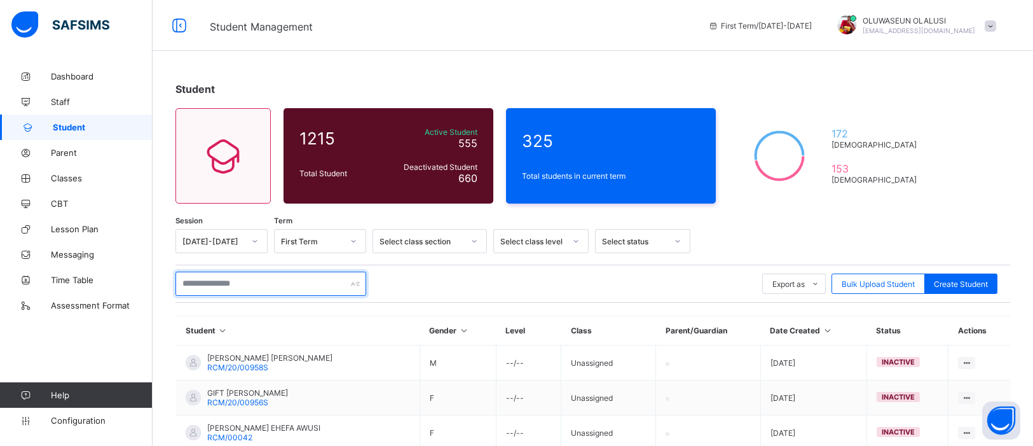
click at [287, 287] on input "text" at bounding box center [271, 284] width 191 height 24
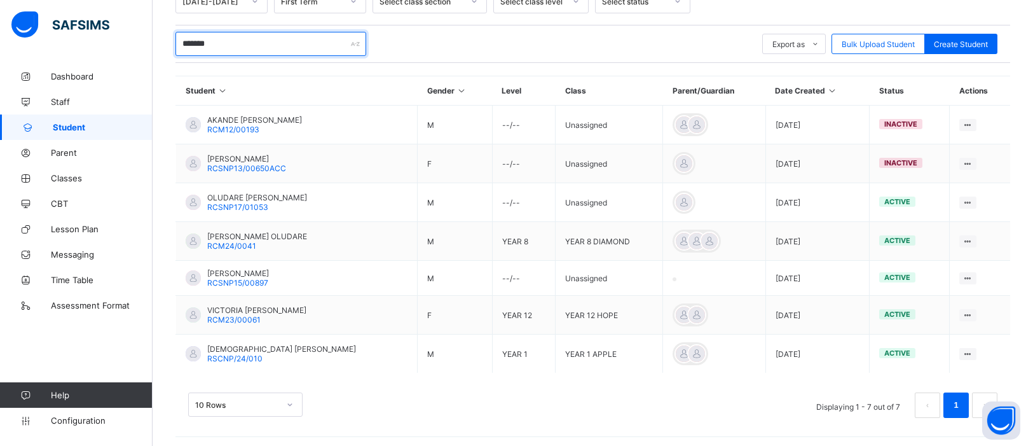
scroll to position [245, 0]
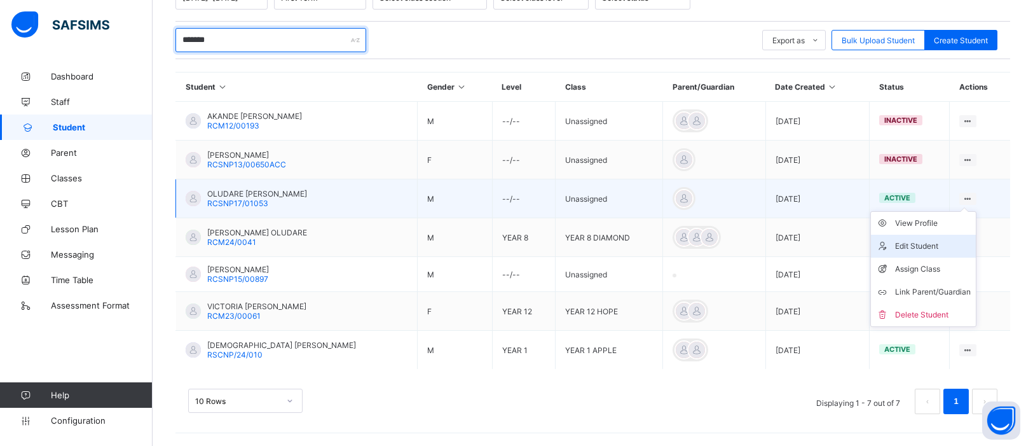
type input "*******"
click at [943, 240] on div "Edit Student" at bounding box center [933, 246] width 76 height 13
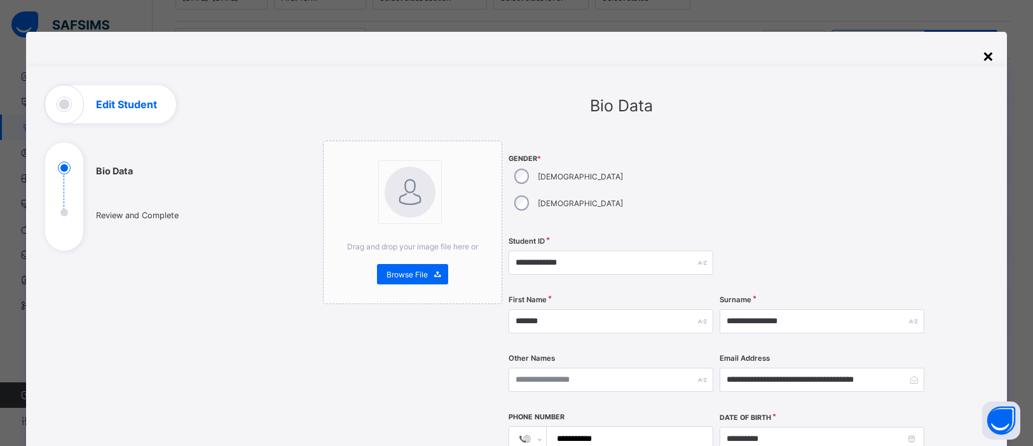
click at [988, 53] on div "×" at bounding box center [989, 56] width 12 height 22
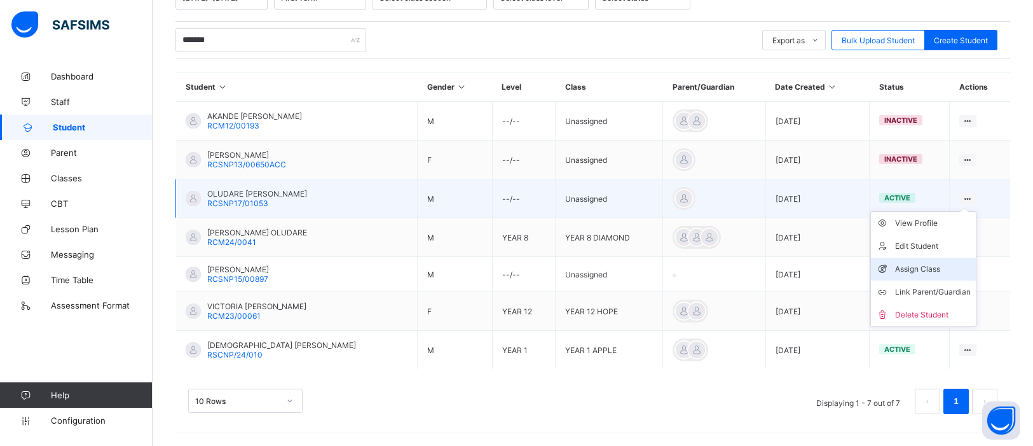
click at [922, 271] on div "Assign Class" at bounding box center [933, 269] width 76 height 13
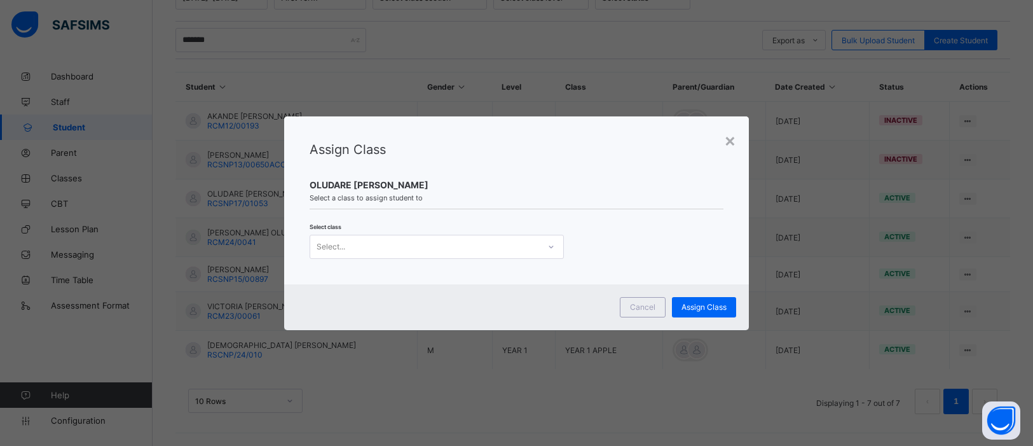
click at [549, 251] on icon at bounding box center [552, 246] width 8 height 13
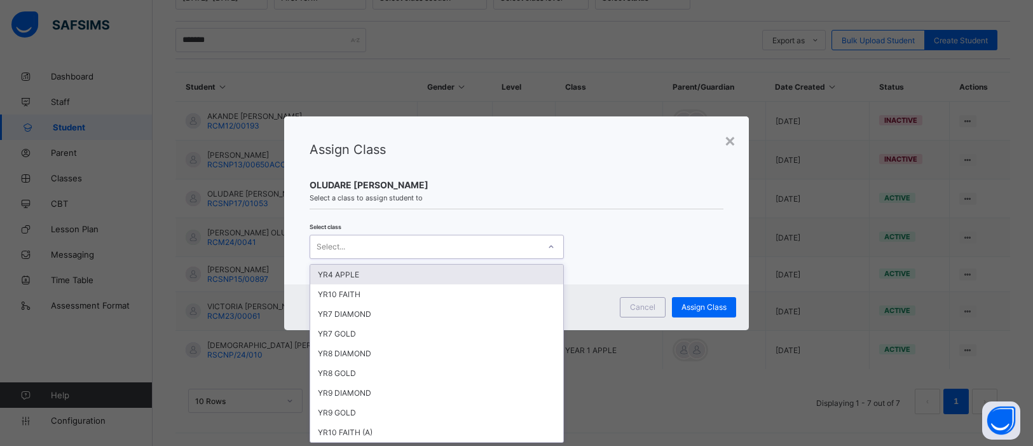
scroll to position [0, 0]
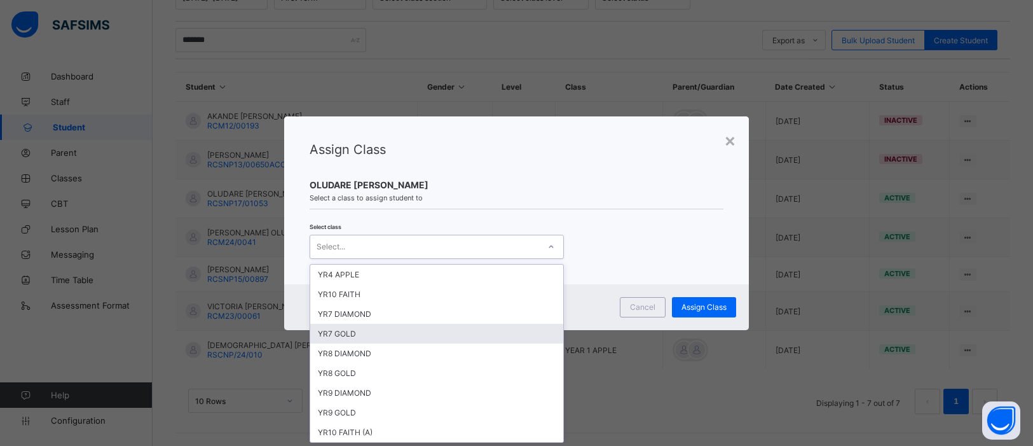
click at [447, 326] on div "YR7 GOLD" at bounding box center [436, 334] width 253 height 20
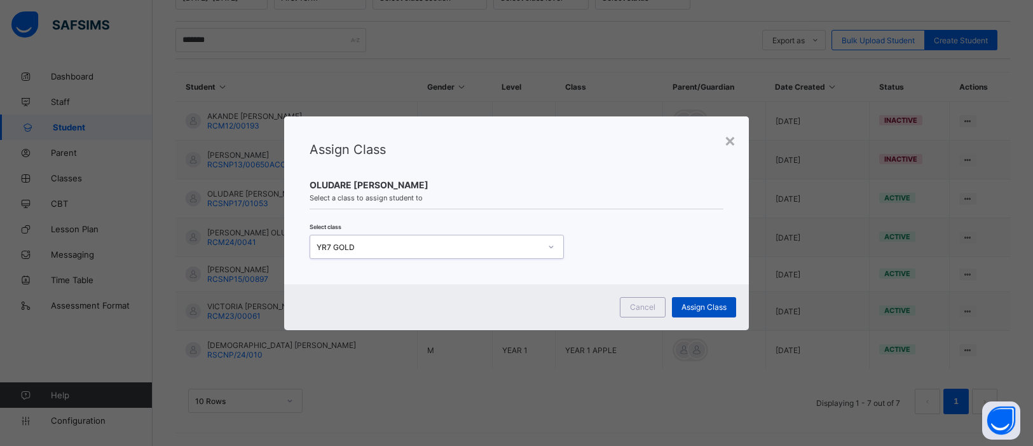
click at [722, 307] on span "Assign Class" at bounding box center [704, 307] width 45 height 10
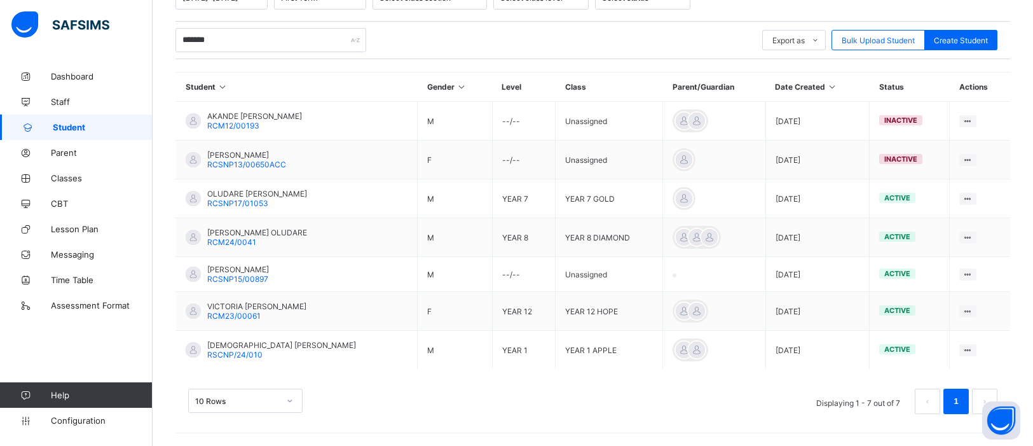
scroll to position [245, 0]
